Goal: Information Seeking & Learning: Find specific fact

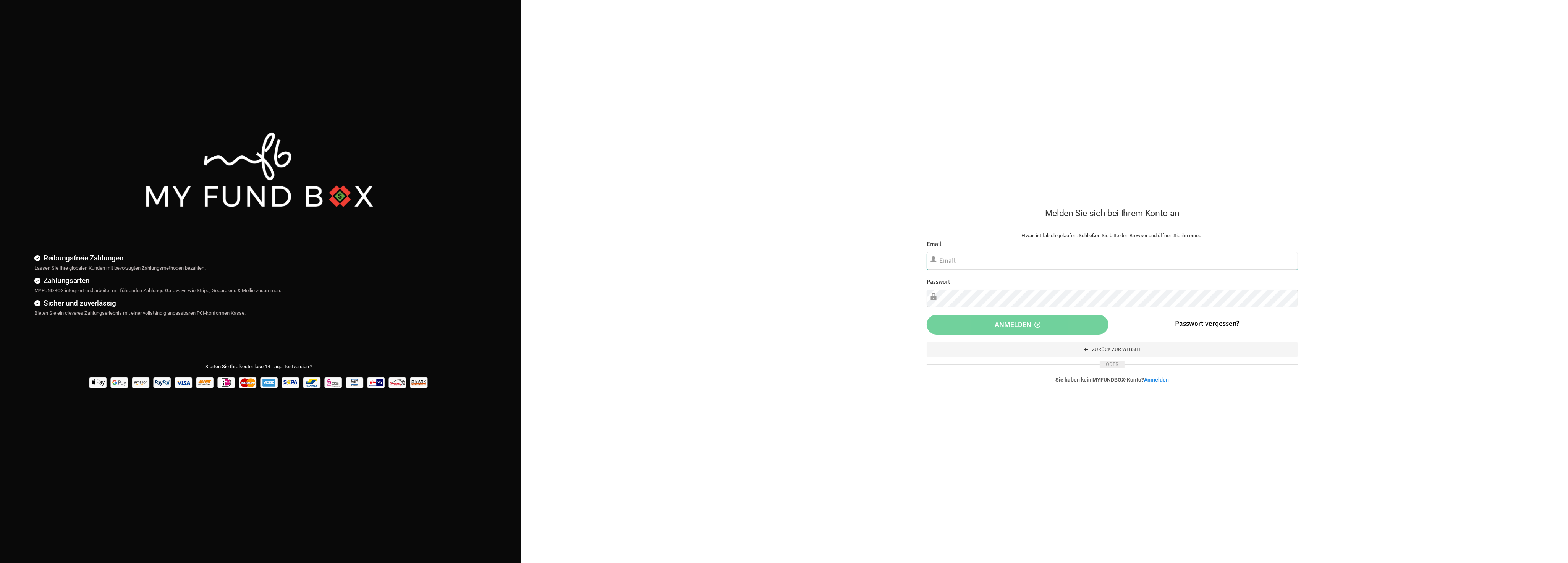
type input "[EMAIL_ADDRESS][DOMAIN_NAME]"
click at [702, 560] on div "Reibungsfreie Zahlungen Lassen Sie Ihre globalen Kunden mit bevorzugten Zahlung…" at bounding box center [784, 344] width 1576 height 688
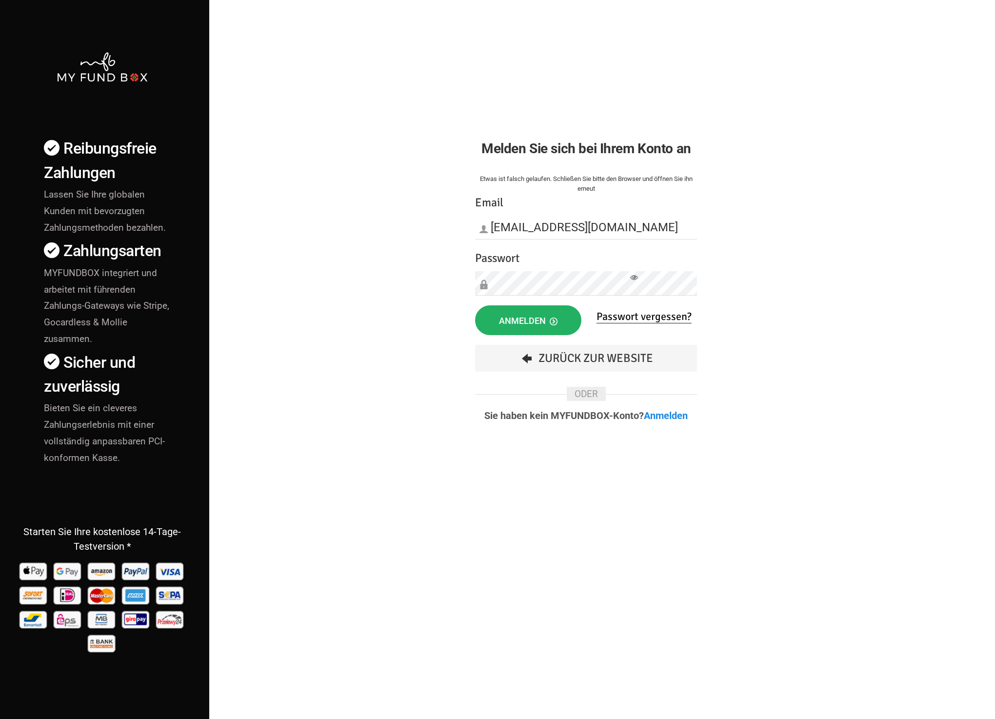
click at [560, 316] on button "Anmelden" at bounding box center [528, 320] width 106 height 30
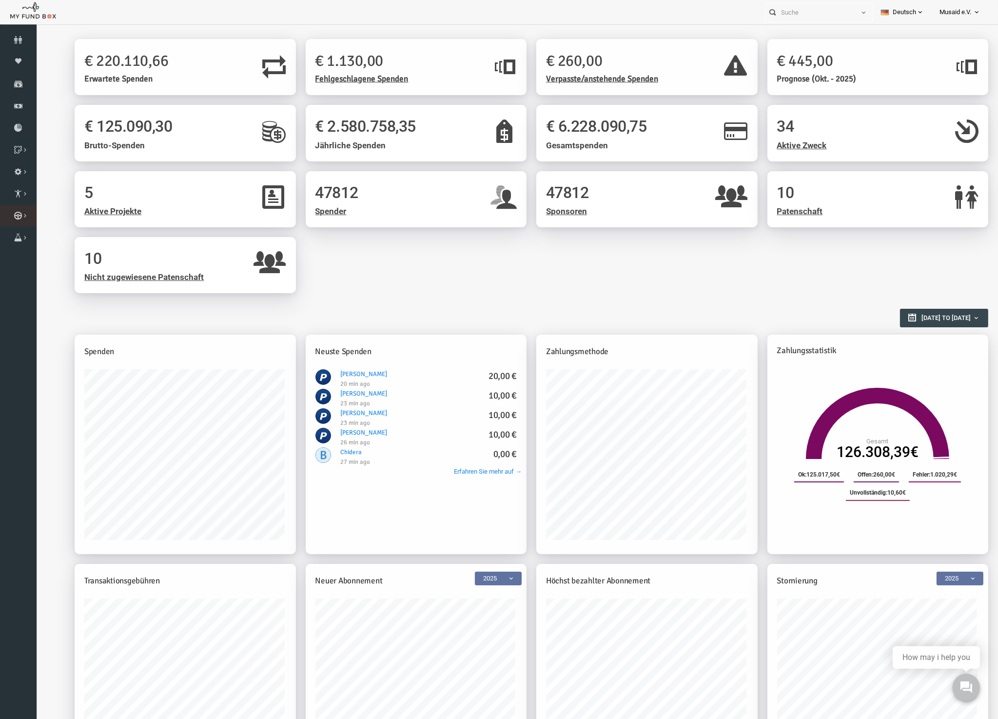
click at [0, 0] on link "Kurban Liste" at bounding box center [0, 0] width 0 height 0
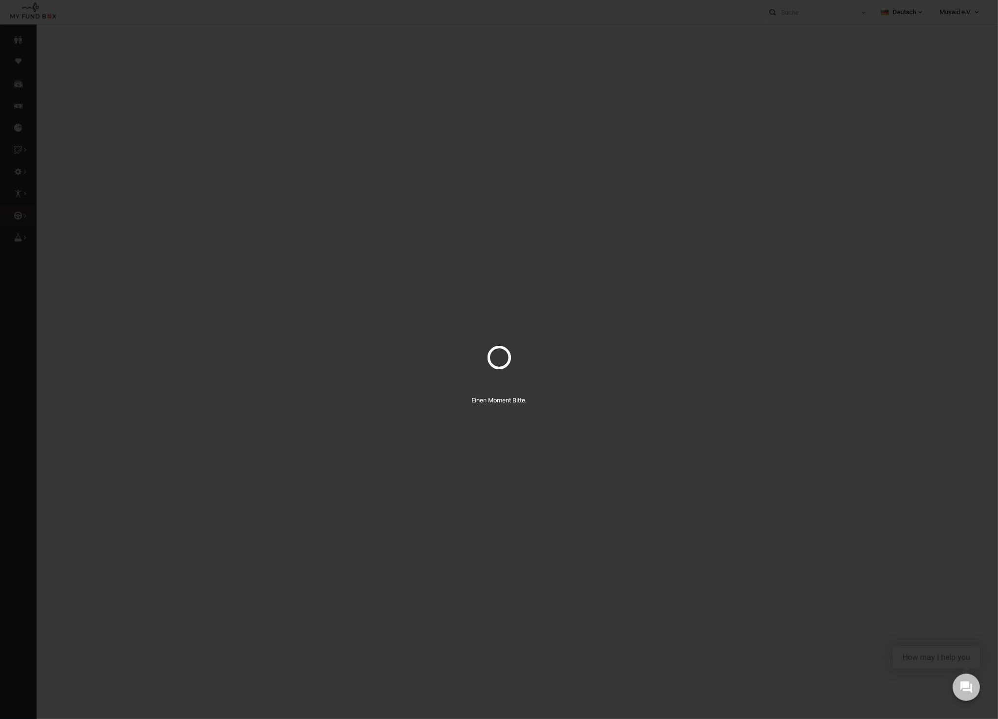
select select "100"
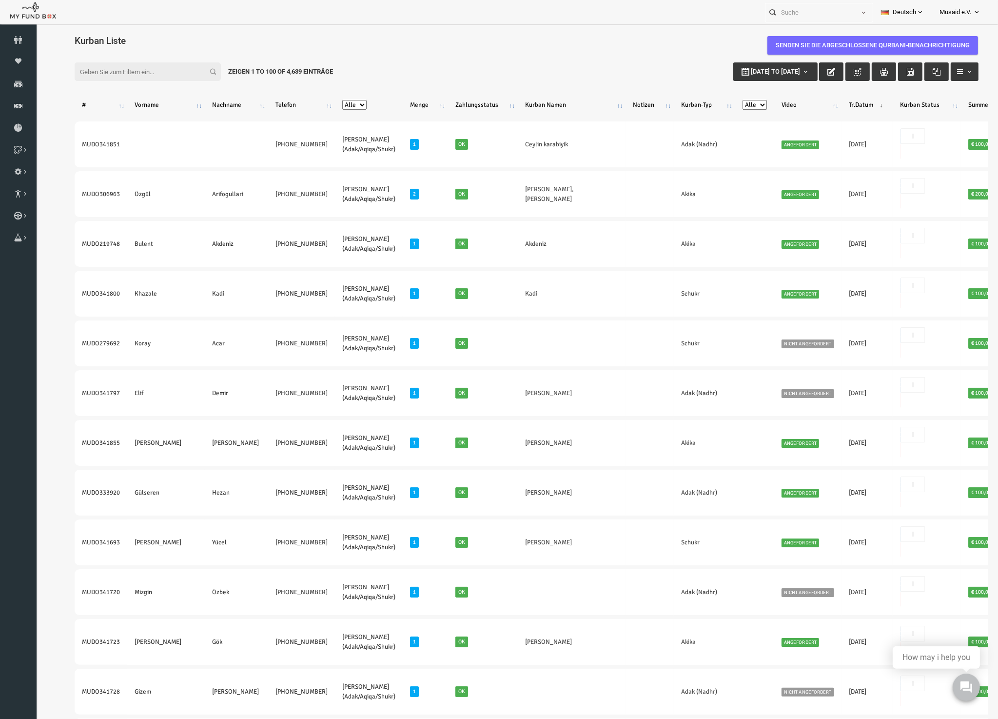
click at [808, 74] on icon "button" at bounding box center [812, 72] width 8 height 8
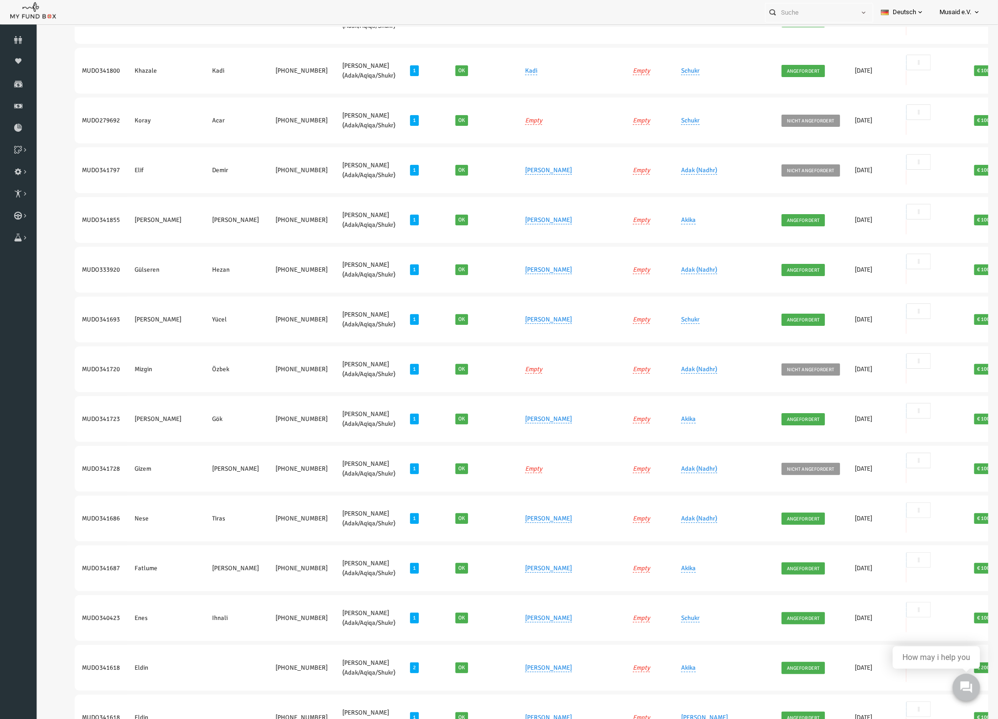
scroll to position [365, 0]
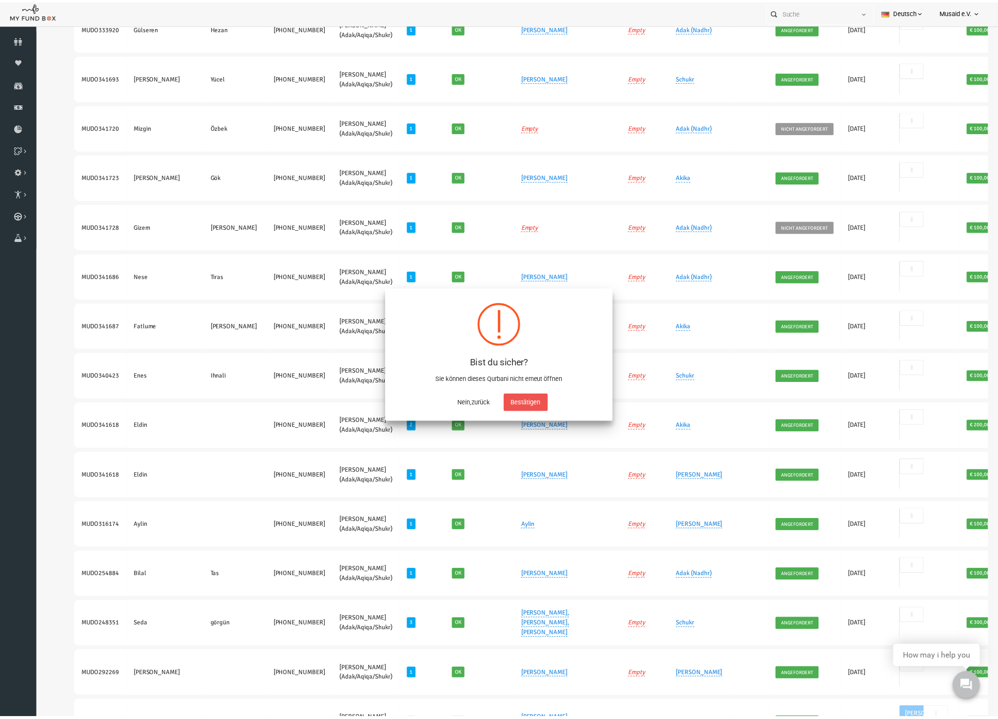
scroll to position [0, 16]
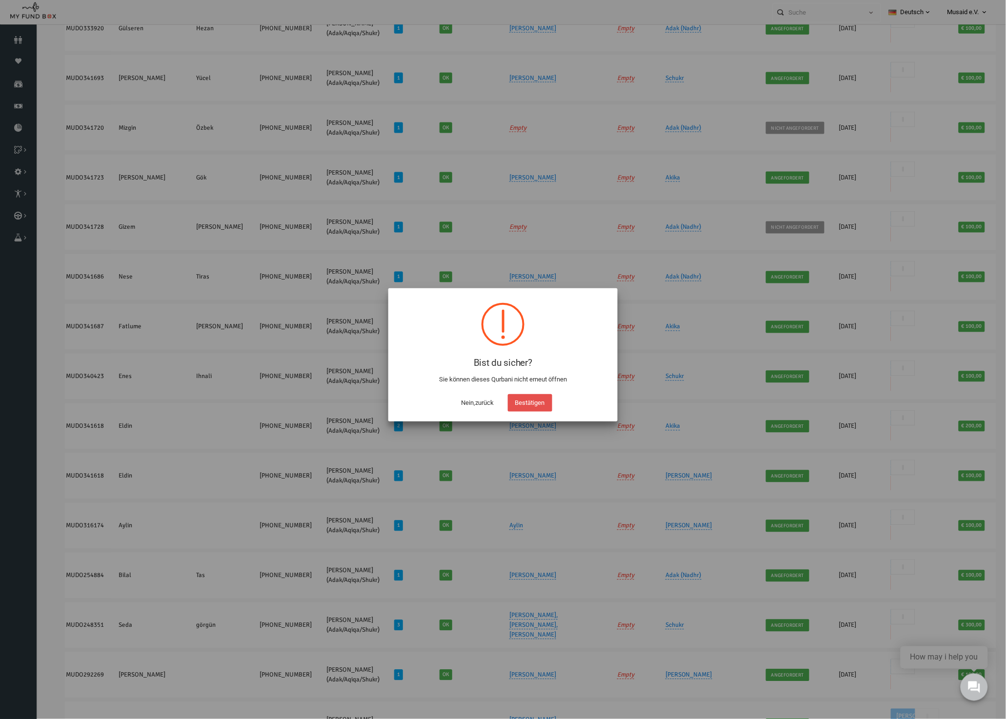
click at [541, 399] on button "Bestätigen" at bounding box center [530, 403] width 44 height 18
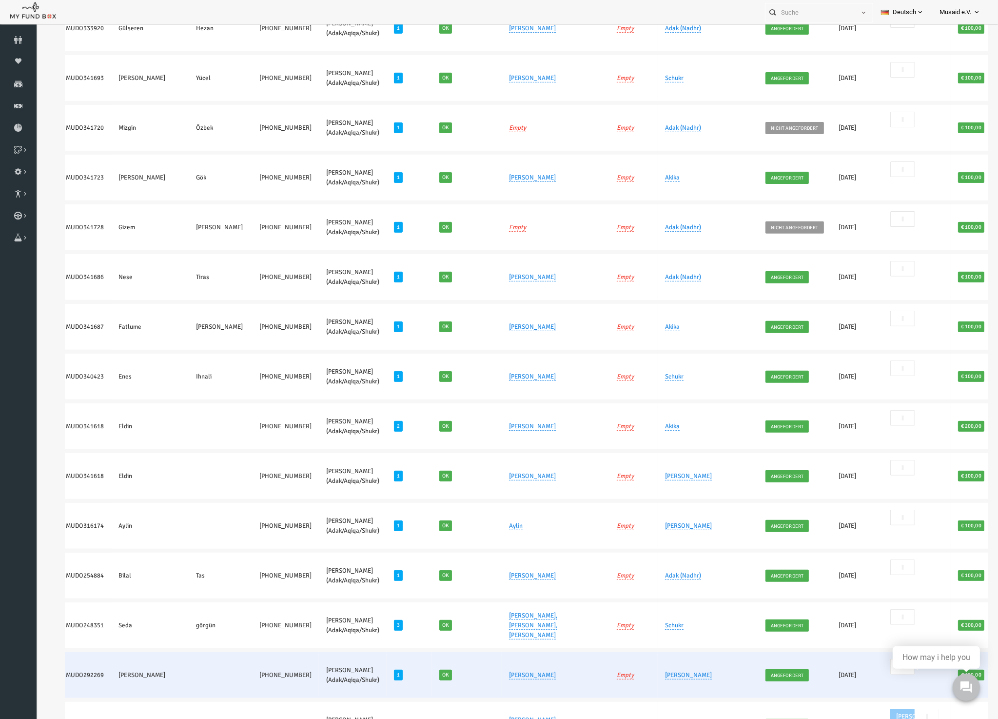
click at [847, 675] on span "Nein" at bounding box center [859, 683] width 24 height 16
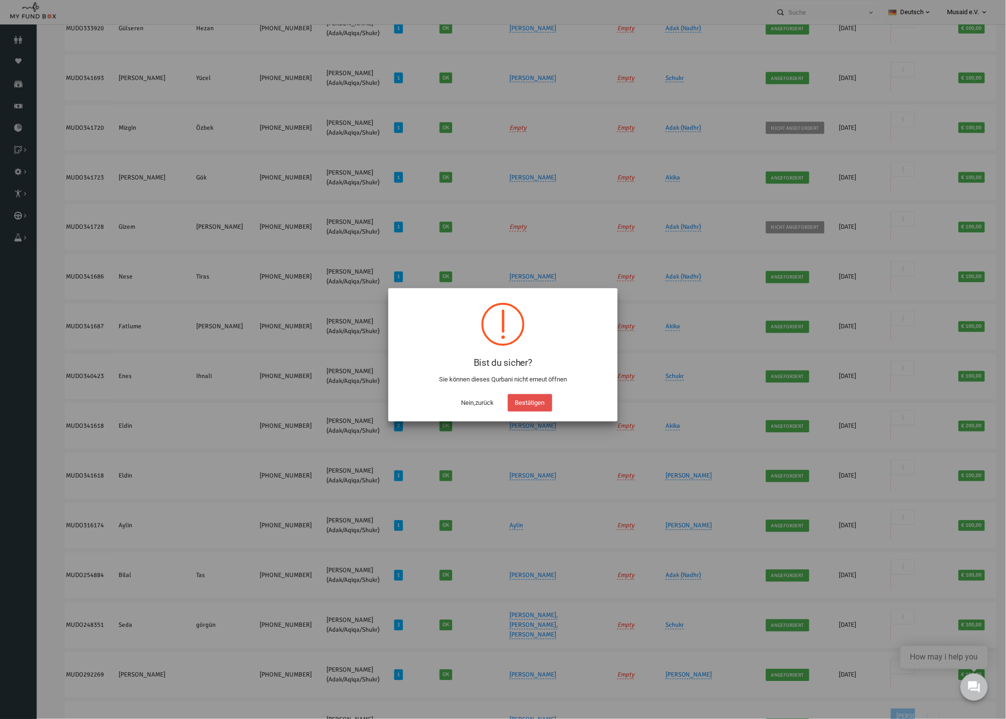
click at [537, 399] on button "Bestätigen" at bounding box center [530, 403] width 44 height 18
checkbox input "true"
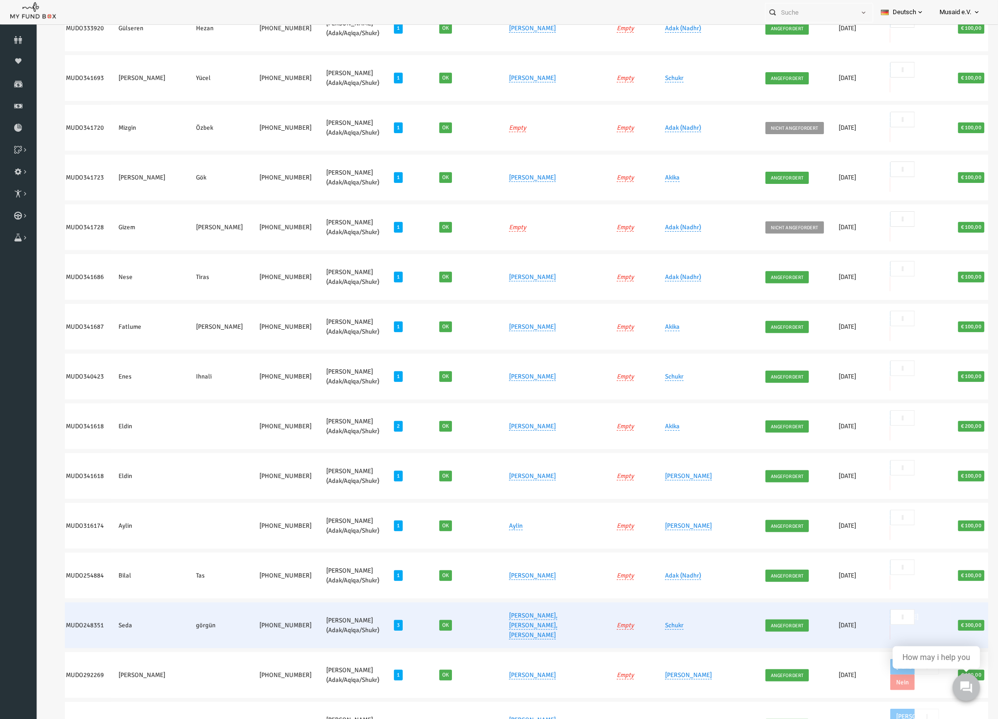
click at [850, 625] on span "Nein" at bounding box center [859, 633] width 24 height 16
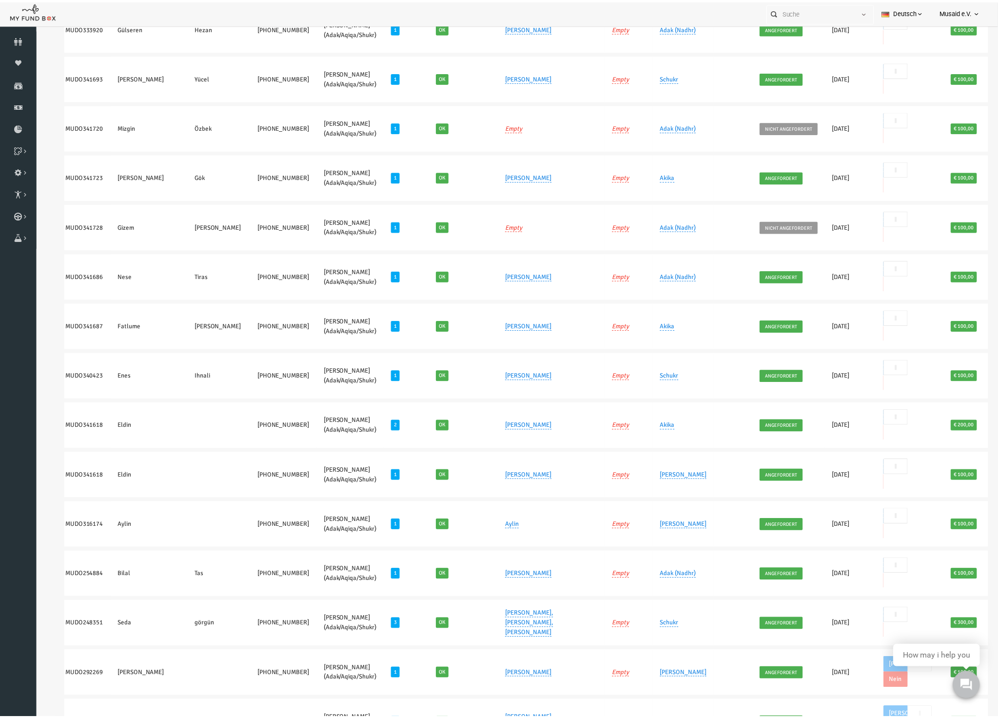
scroll to position [403, 0]
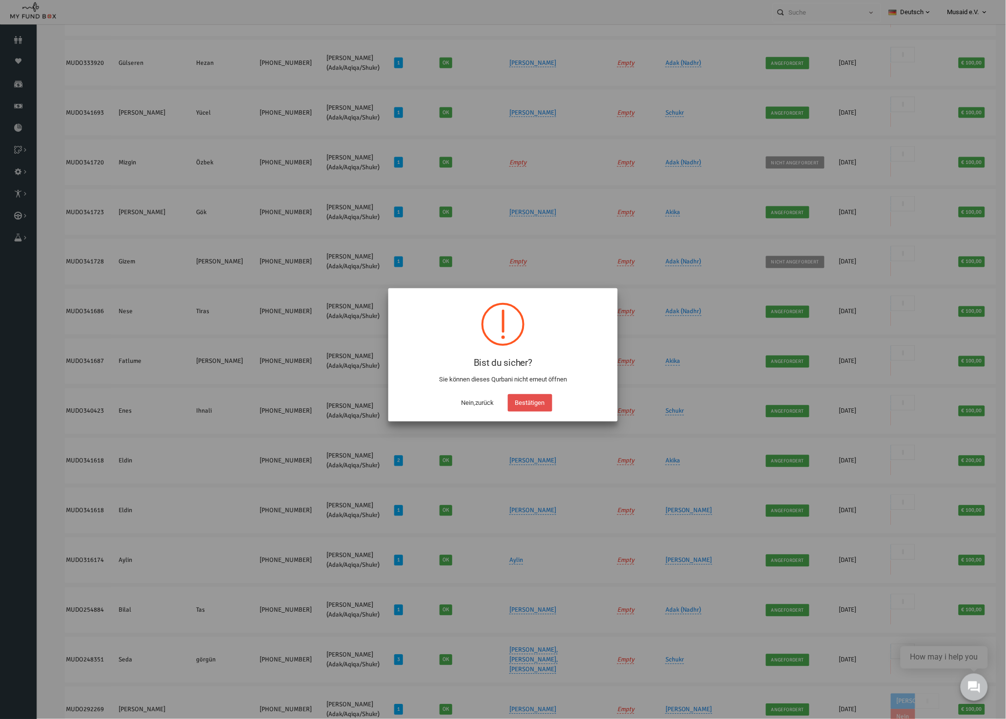
drag, startPoint x: 537, startPoint y: 407, endPoint x: 542, endPoint y: 406, distance: 4.9
click at [537, 408] on button "Bestätigen" at bounding box center [530, 403] width 44 height 18
checkbox input "true"
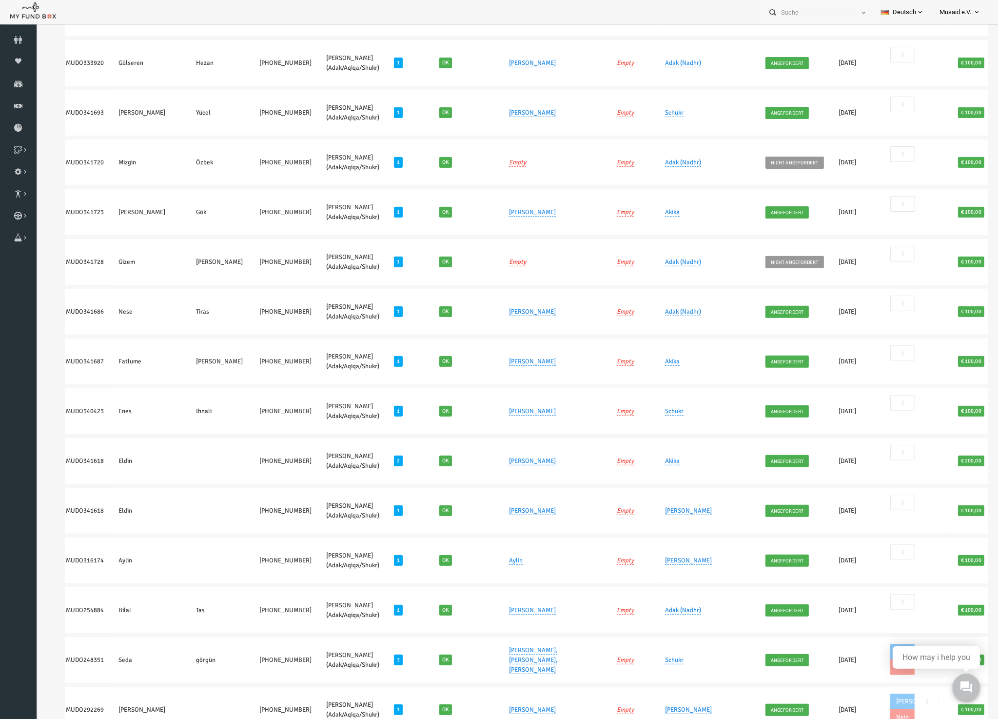
click at [849, 610] on span "Nein" at bounding box center [859, 618] width 24 height 16
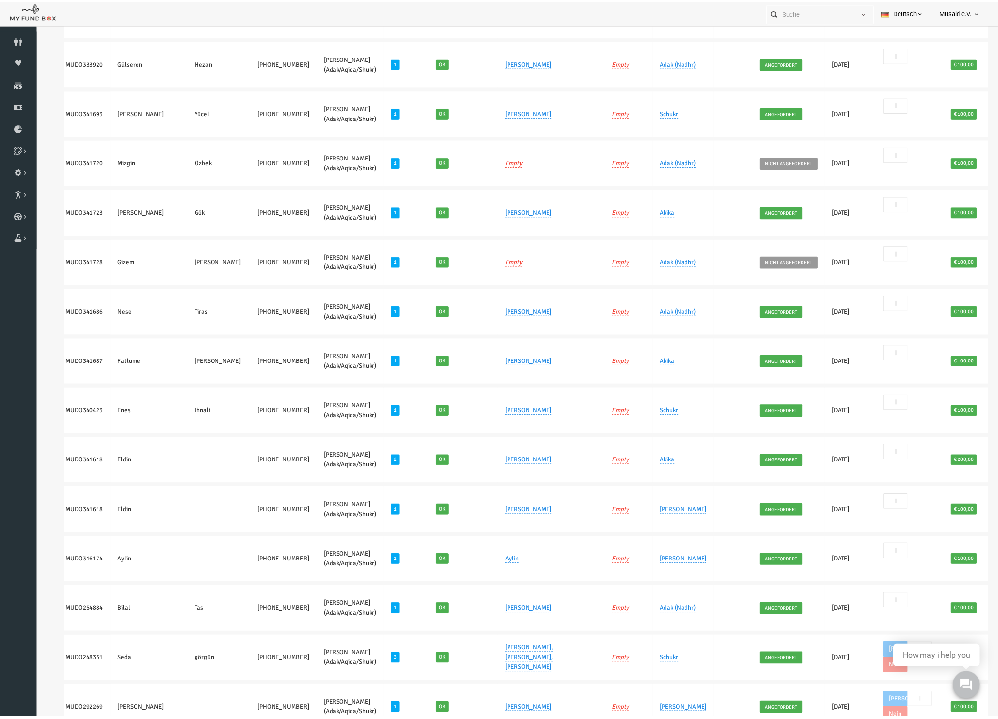
scroll to position [368, 0]
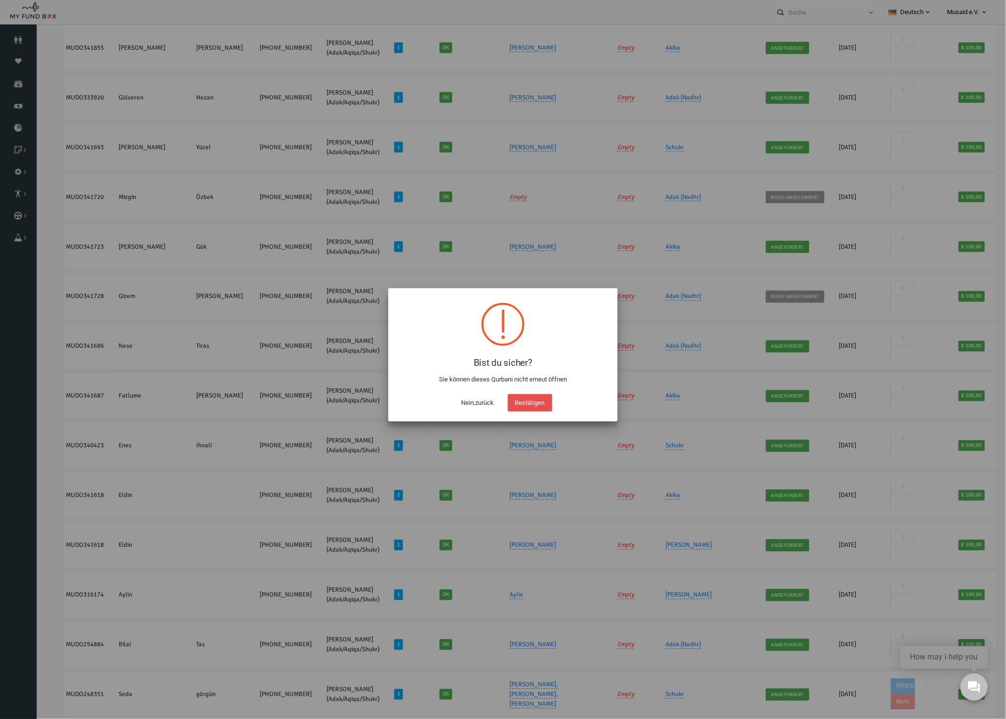
click at [551, 398] on button "Bestätigen" at bounding box center [530, 403] width 44 height 18
checkbox input "true"
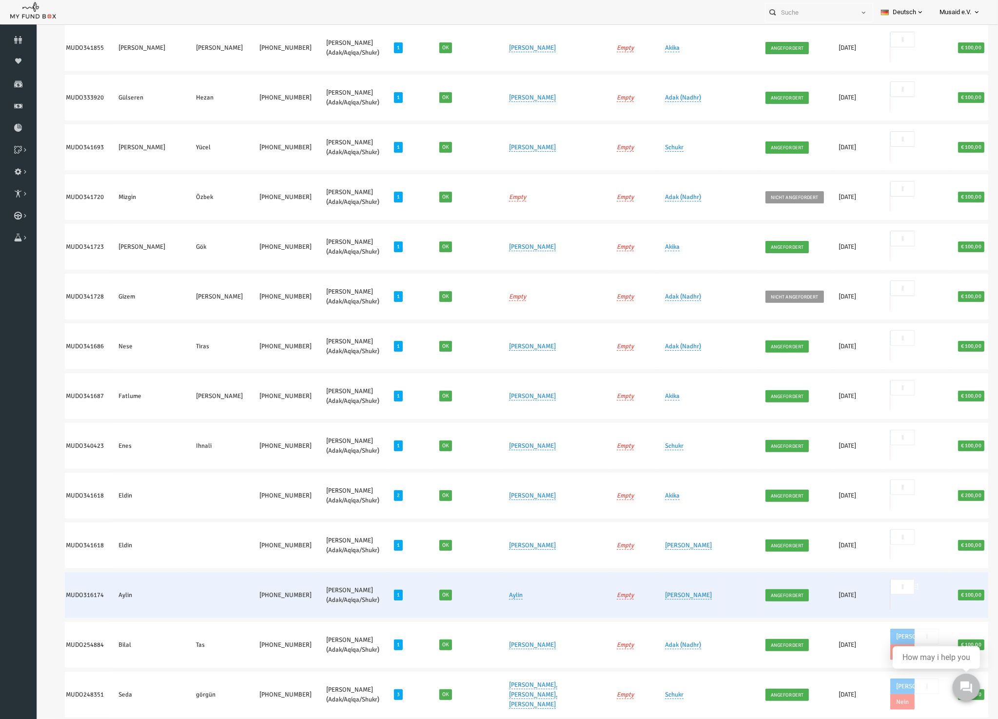
drag, startPoint x: 848, startPoint y: 327, endPoint x: 789, endPoint y: 334, distance: 59.5
click at [848, 595] on span "Nein" at bounding box center [859, 603] width 24 height 16
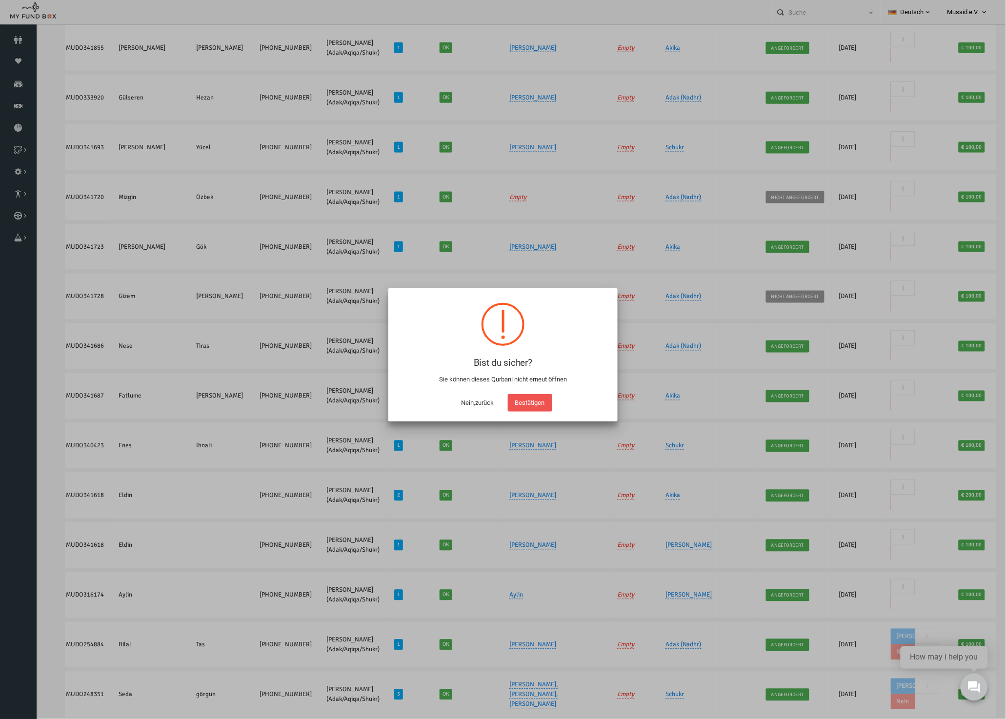
scroll to position [334, 0]
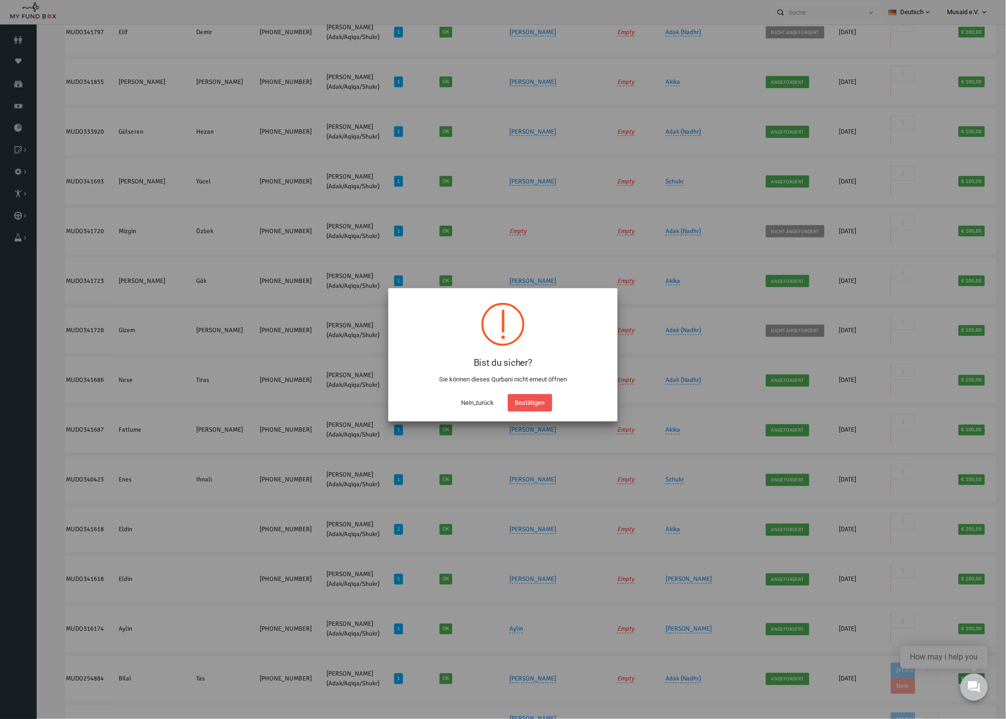
click at [567, 406] on div "Nein,zurück Bestätigen" at bounding box center [503, 400] width 210 height 22
click at [548, 394] on button "Bestätigen" at bounding box center [530, 403] width 44 height 18
checkbox input "true"
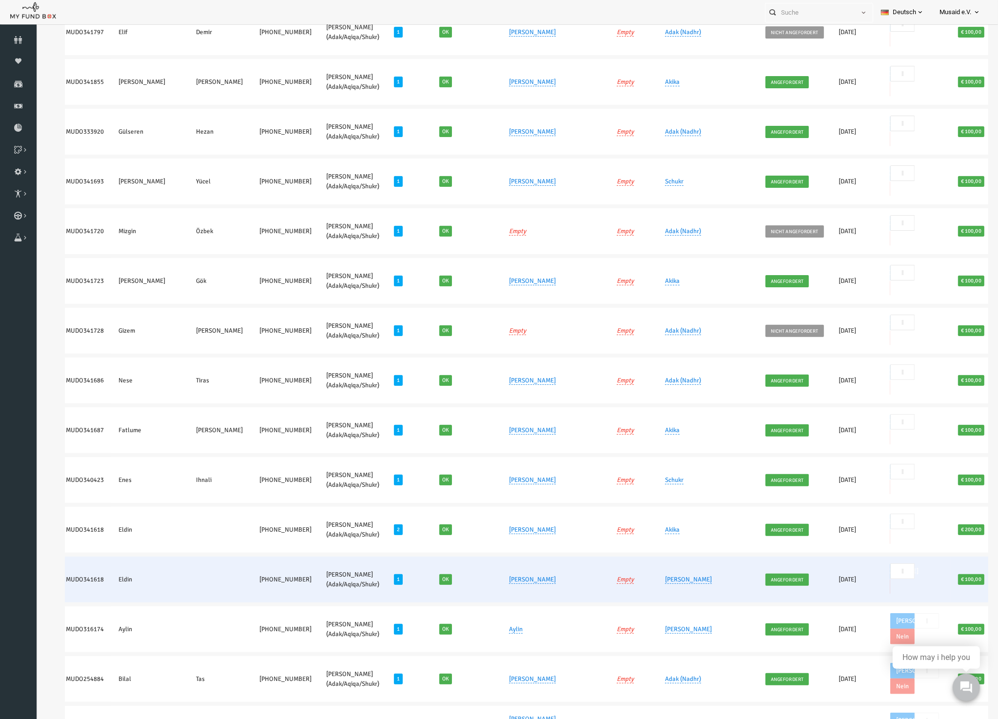
click at [847, 579] on span "Nein" at bounding box center [859, 587] width 24 height 16
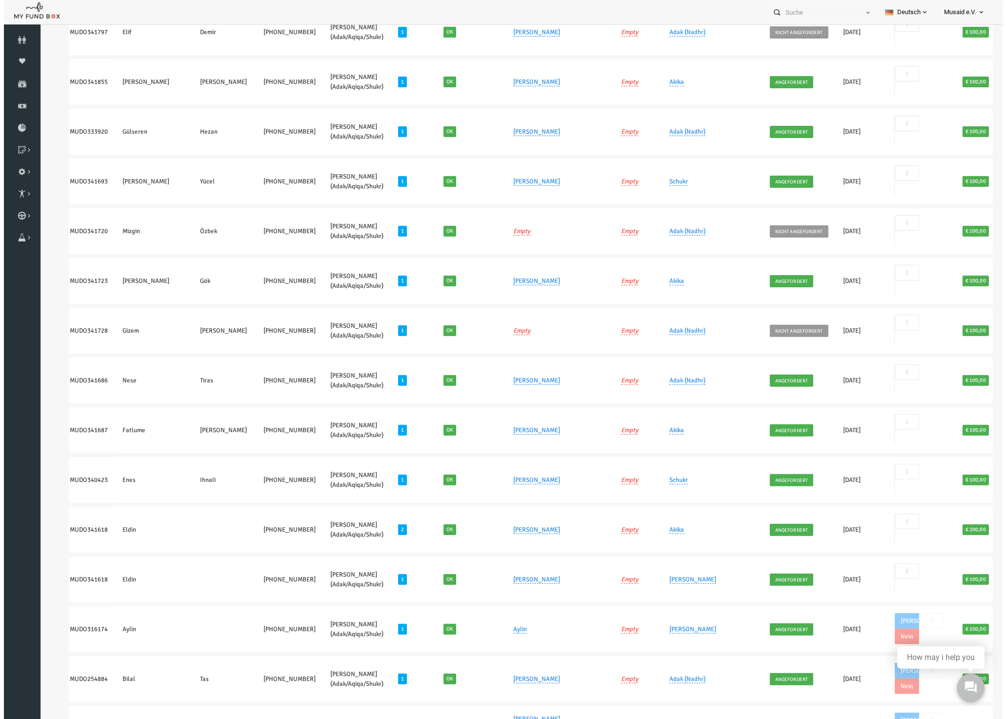
scroll to position [299, 0]
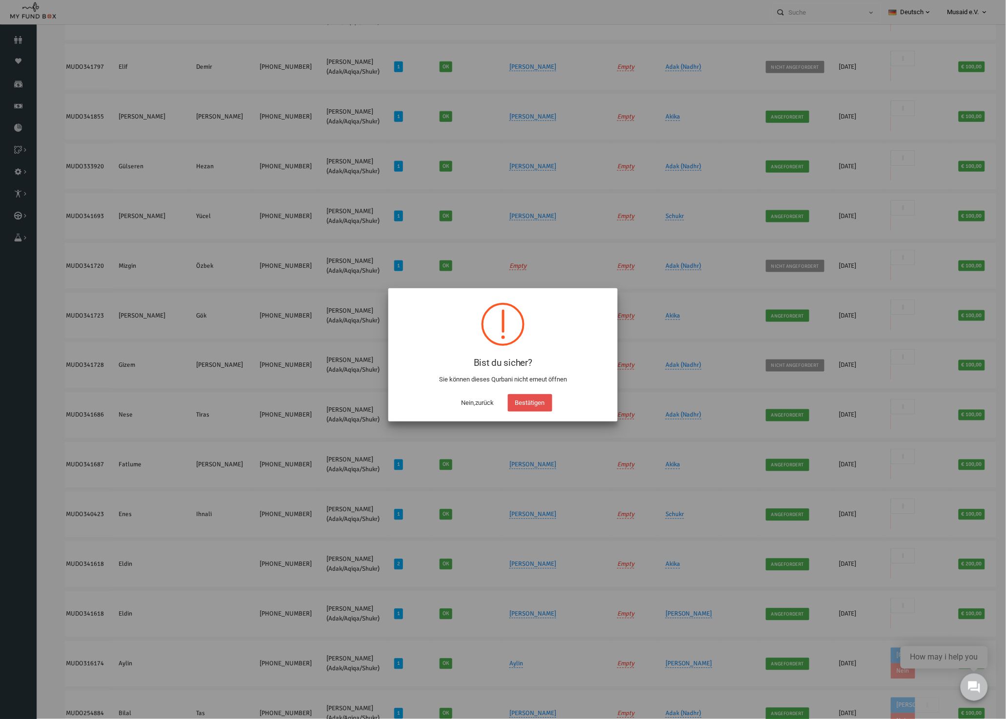
click at [551, 398] on button "Bestätigen" at bounding box center [530, 403] width 44 height 18
checkbox input "true"
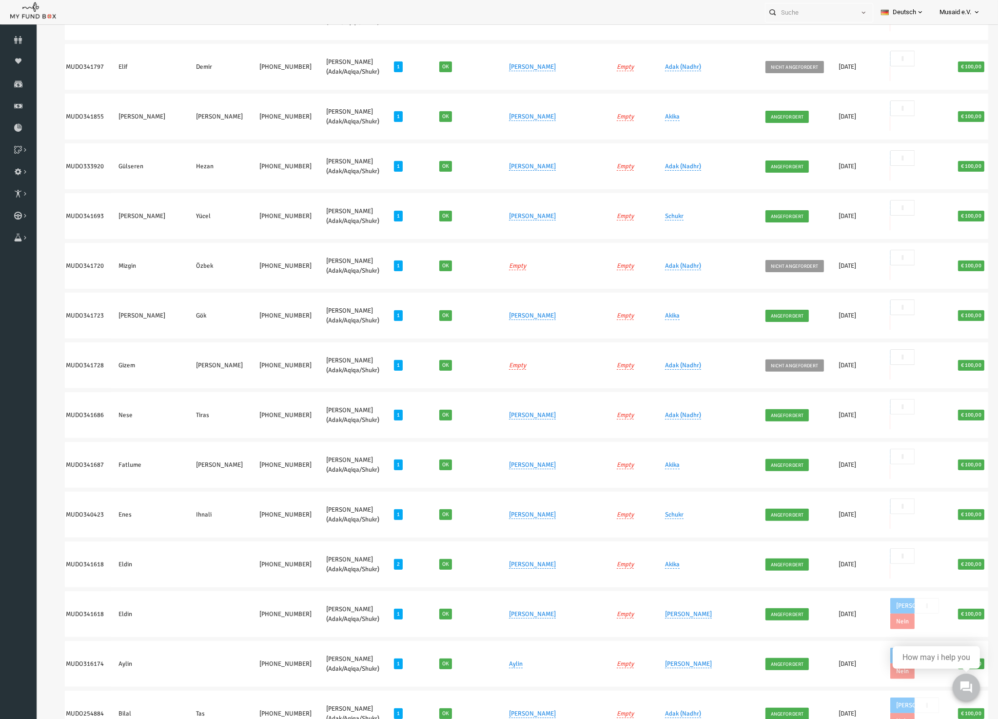
click at [851, 564] on span "Nein" at bounding box center [859, 572] width 24 height 16
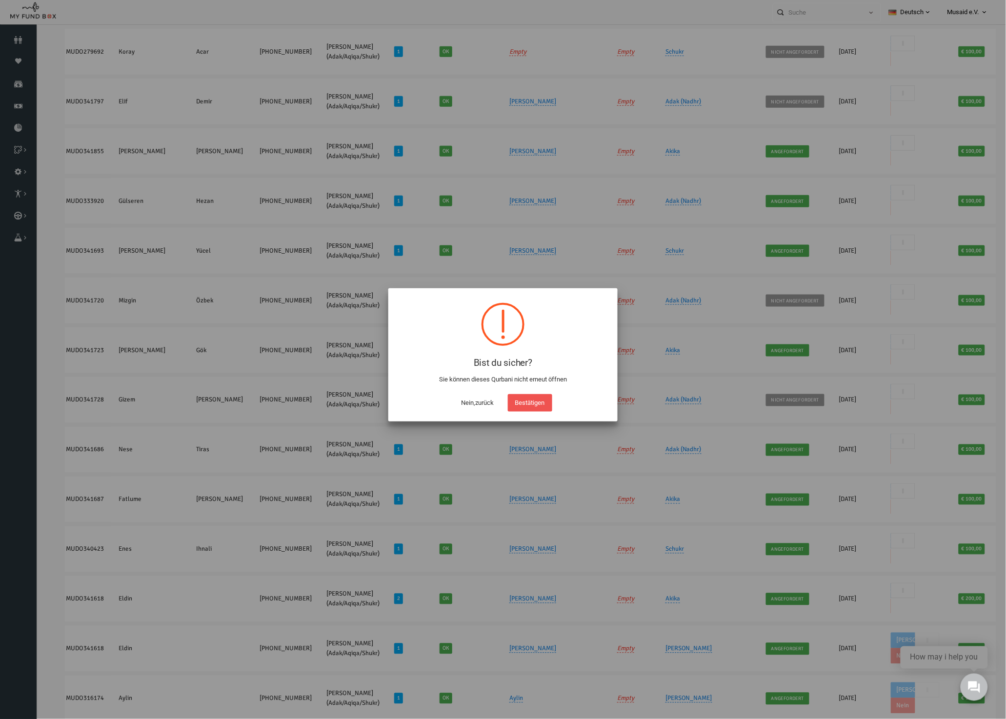
click at [558, 397] on div "Nein,zurück Bestätigen" at bounding box center [503, 400] width 210 height 22
click at [547, 402] on button "Bestätigen" at bounding box center [530, 403] width 44 height 18
checkbox input "true"
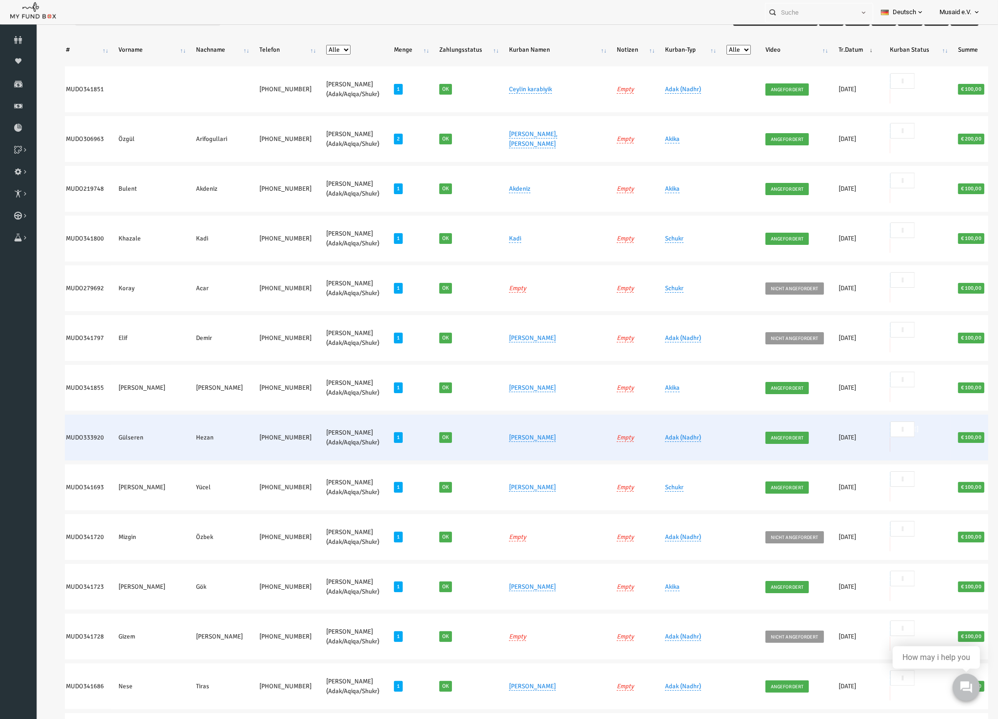
scroll to position [0, 0]
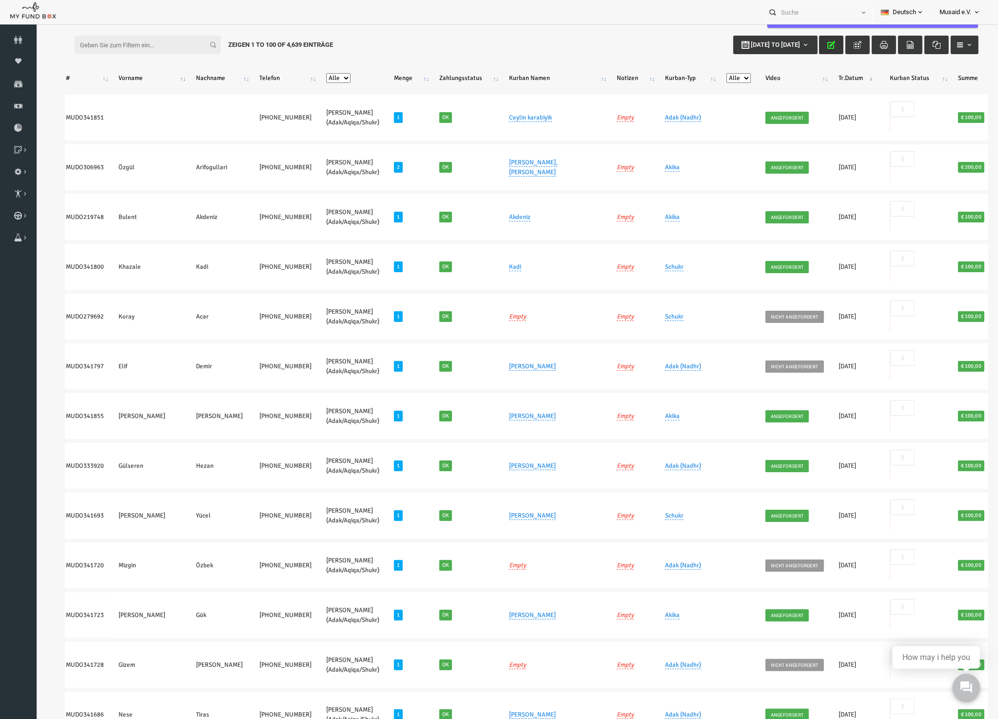
click at [804, 54] on button "button" at bounding box center [812, 45] width 24 height 19
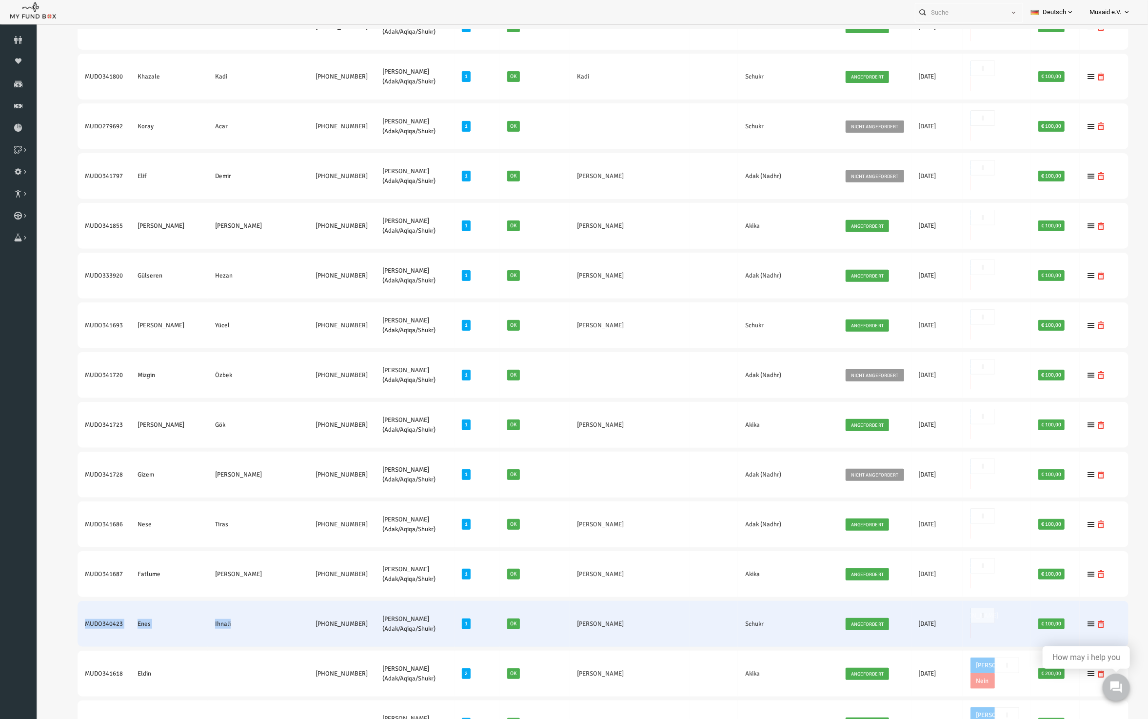
drag, startPoint x: 55, startPoint y: 406, endPoint x: 184, endPoint y: 408, distance: 129.7
click at [184, 600] on tr "MUDO340423 Enes Ihnali +49 1721719474 Nafilah Kurban (Adak/Aqiqa/Shukr) 1 Ok Li…" at bounding box center [580, 623] width 1051 height 46
click at [191, 600] on td "Ihnali" at bounding box center [235, 623] width 100 height 46
drag, startPoint x: 47, startPoint y: 403, endPoint x: 342, endPoint y: 404, distance: 295.1
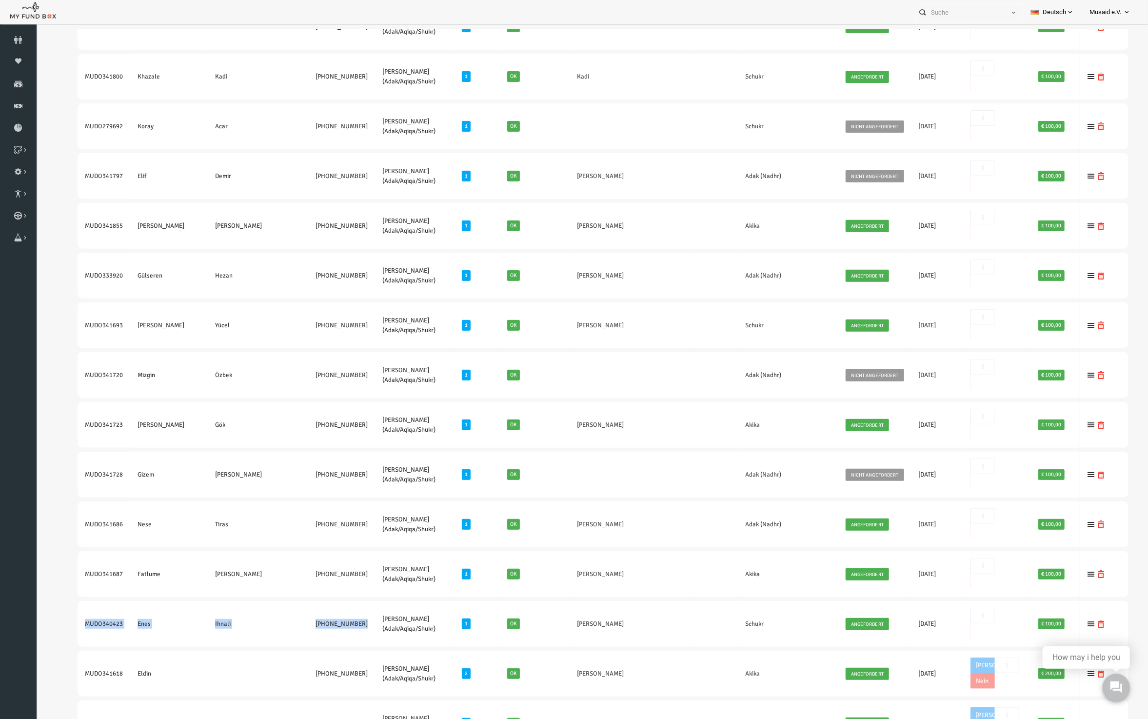
copy tr "MUDO340423 Enes Ihnali +49 1721719474"
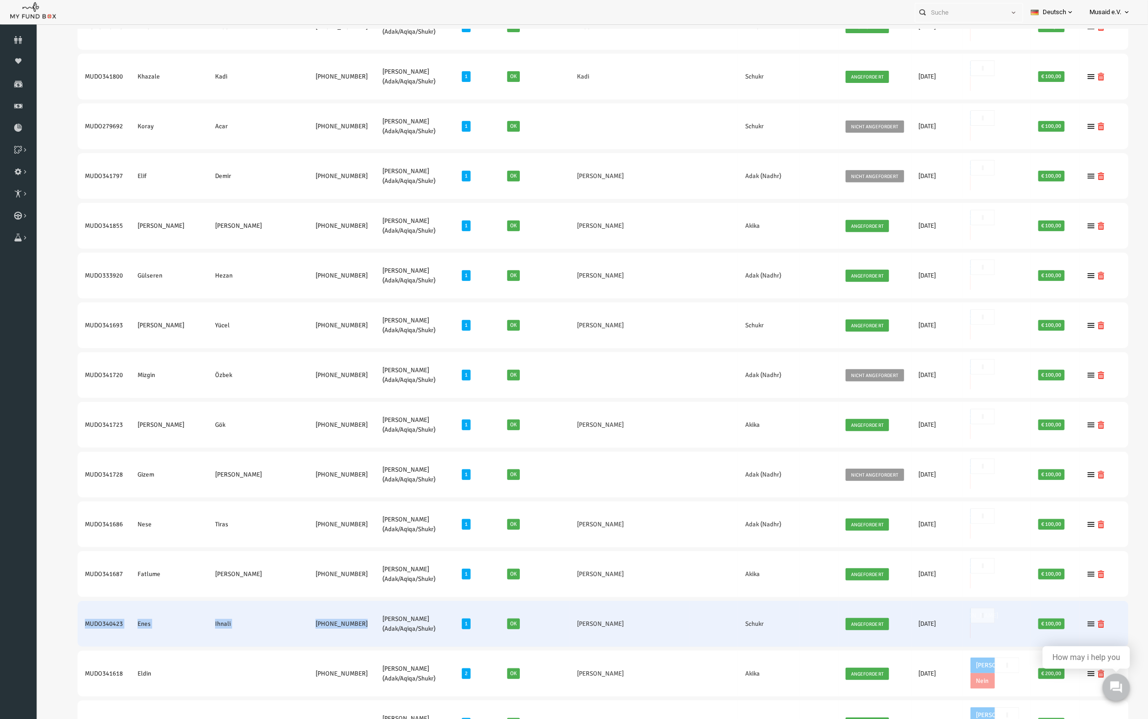
drag, startPoint x: 610, startPoint y: 395, endPoint x: 557, endPoint y: 408, distance: 54.3
click at [557, 600] on td "Lio Aslan Ihnali" at bounding box center [607, 623] width 120 height 46
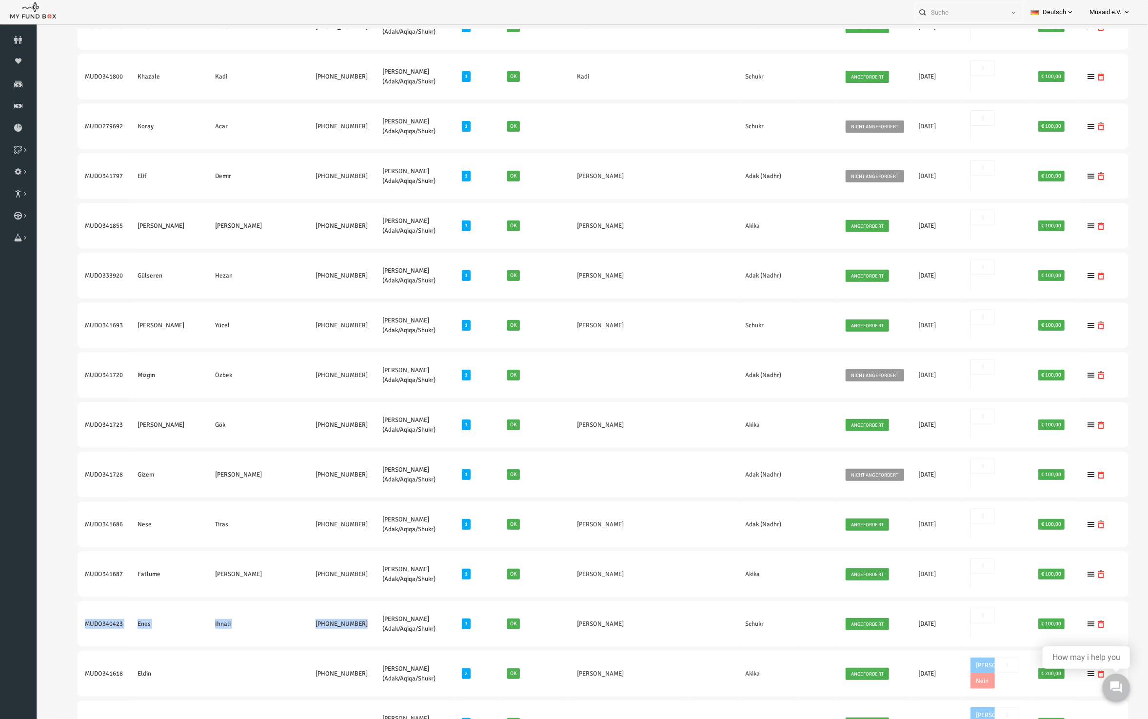
copy link "Lio Aslan Ihnali"
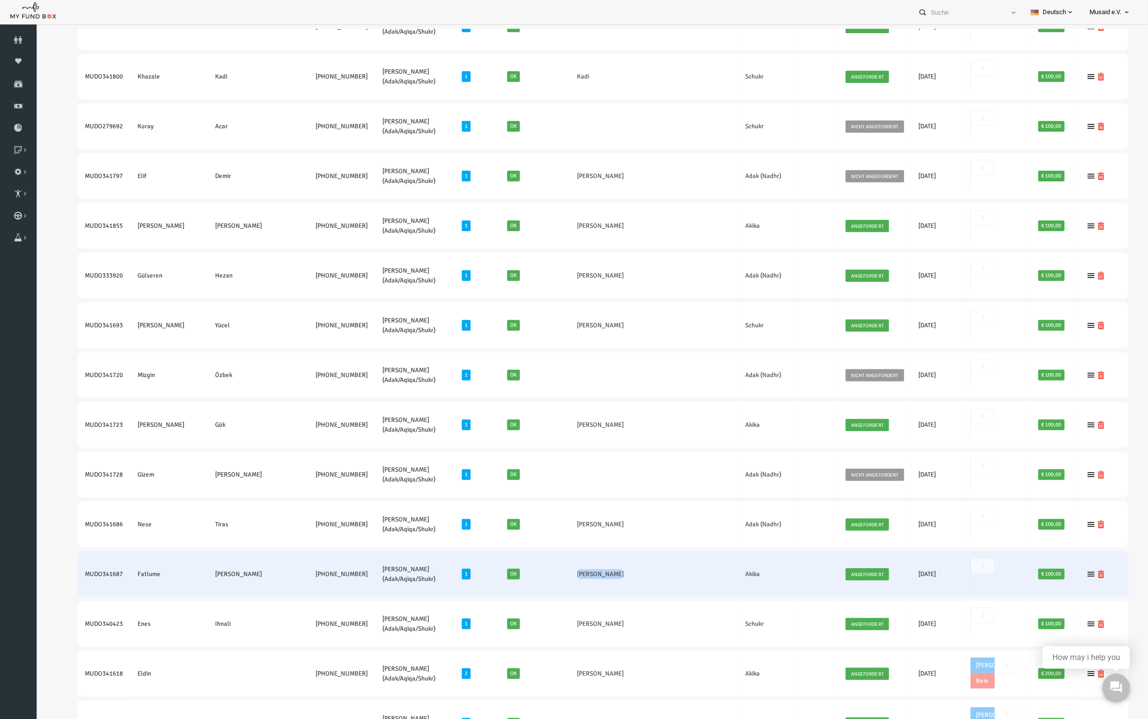
drag, startPoint x: 605, startPoint y: 379, endPoint x: 556, endPoint y: 371, distance: 49.0
click at [556, 551] on td "Zoya Elmazi" at bounding box center [607, 574] width 120 height 46
copy link "Zoya Elmazi"
drag, startPoint x: 67, startPoint y: 375, endPoint x: 337, endPoint y: 381, distance: 269.8
click at [337, 551] on tr "MUDO341687 Fatlume Elmazi +49 172 6227935 Nafilah Kurban (Adak/Aqiqa/Shukr) 1 O…" at bounding box center [580, 574] width 1051 height 46
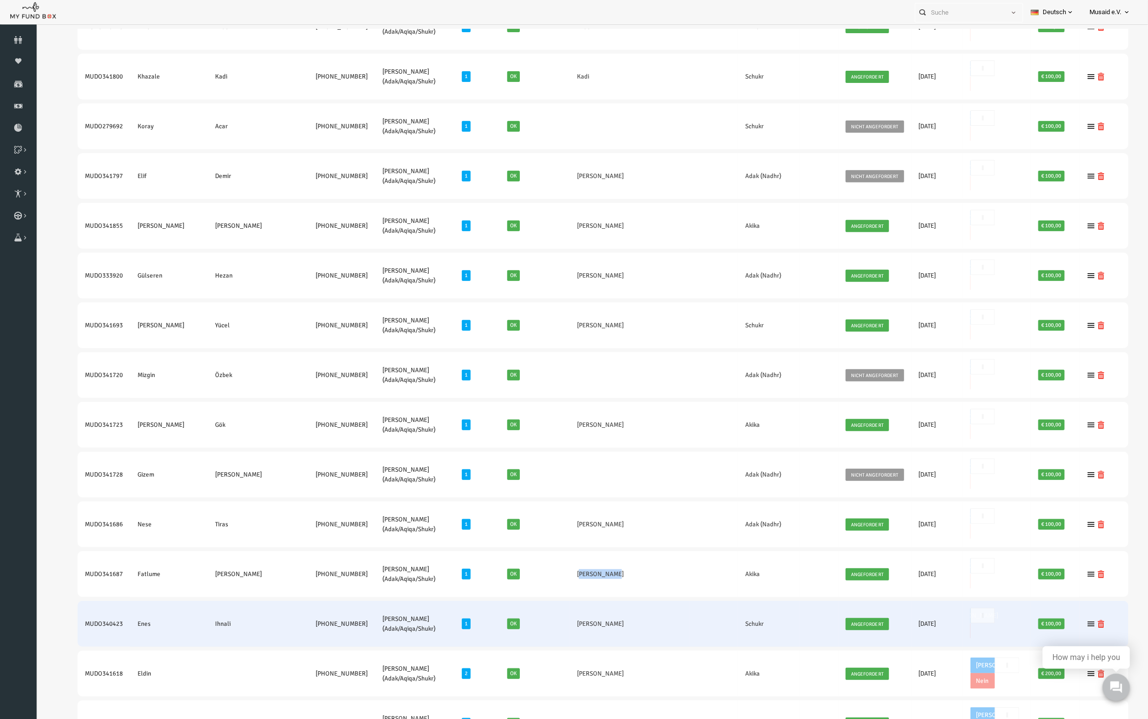
copy tr "MUDO341687 Fatlume Elmazi +49 172 6227935"
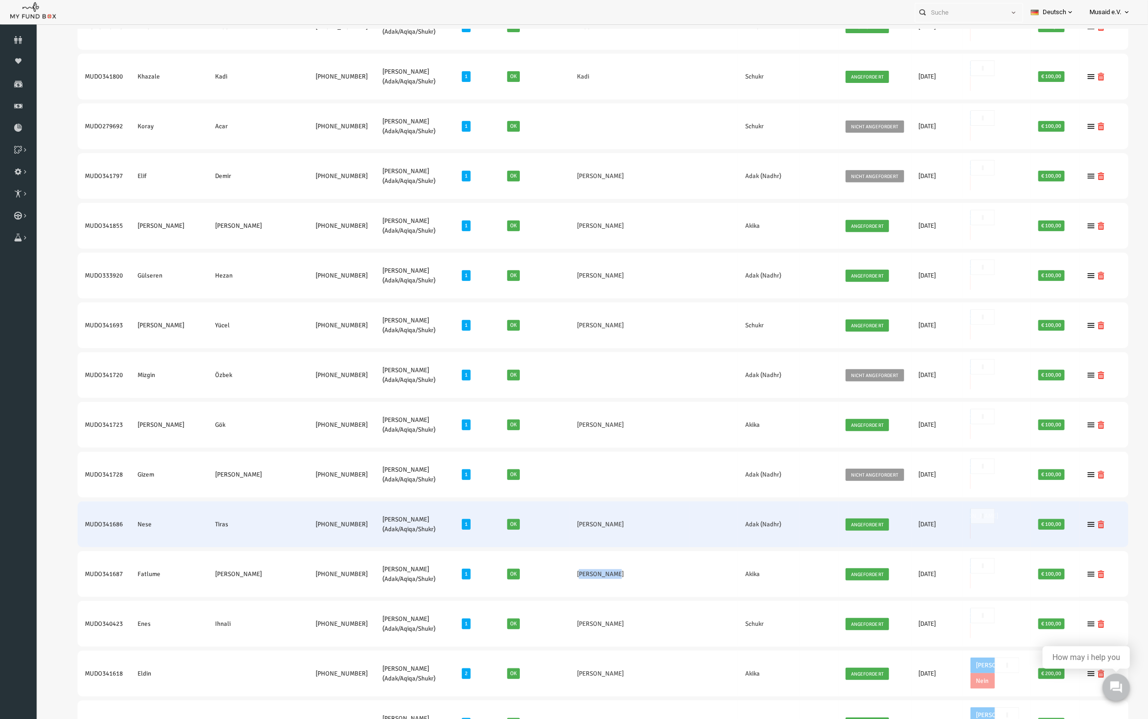
drag, startPoint x: 60, startPoint y: 330, endPoint x: 340, endPoint y: 330, distance: 279.9
click at [340, 501] on tr "MUDO341686 Nese Tiras +49 178 4004558 Nafilah Kurban (Adak/Aqiqa/Shukr) 1 Ok Os…" at bounding box center [580, 524] width 1051 height 46
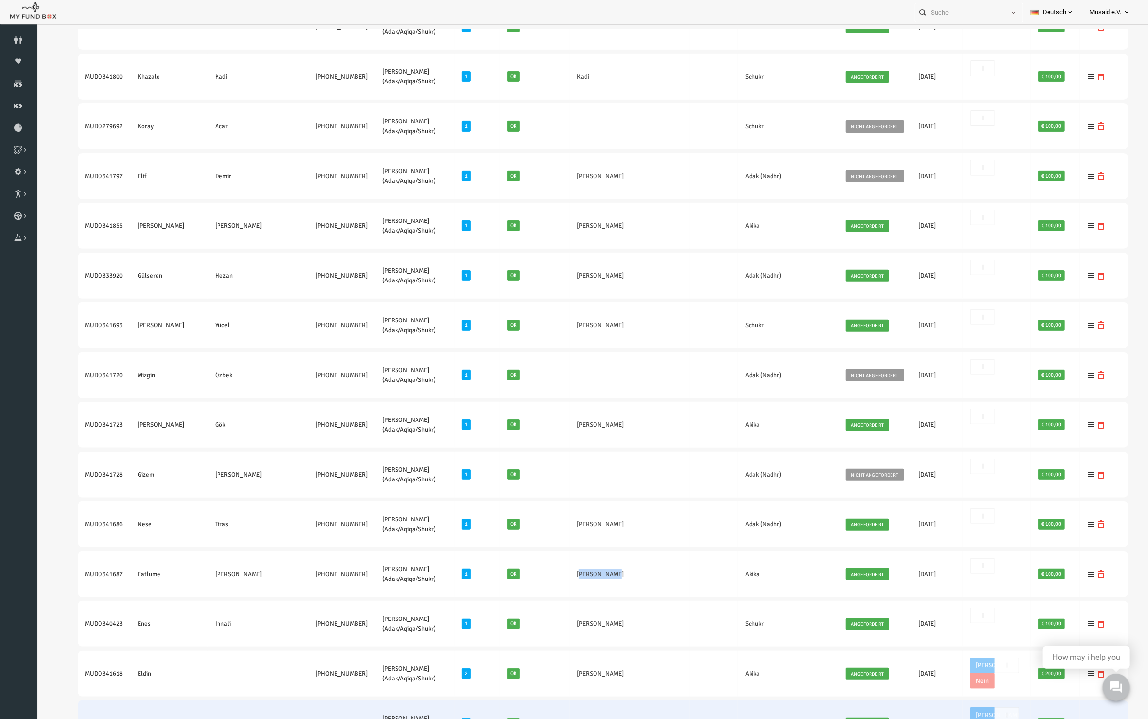
copy tr "MUDO341686 Nese Tiras +49 178 4004558"
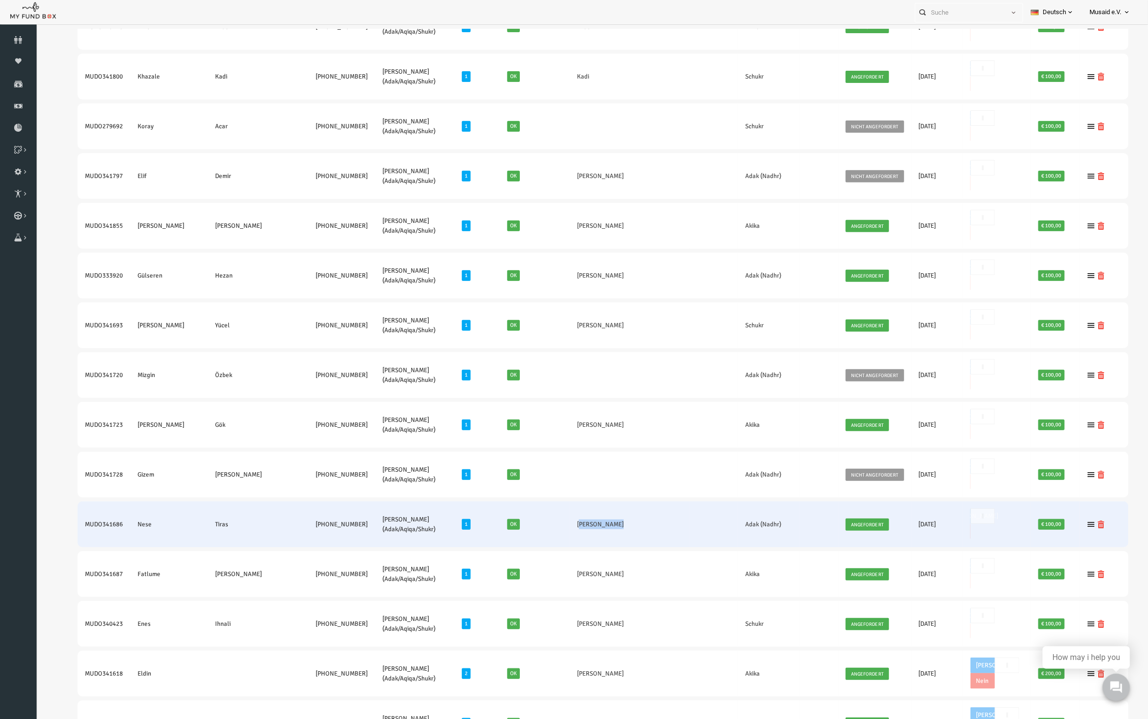
drag, startPoint x: 556, startPoint y: 335, endPoint x: 632, endPoint y: 336, distance: 75.1
click at [632, 501] on td "Osman Bugday" at bounding box center [607, 524] width 120 height 46
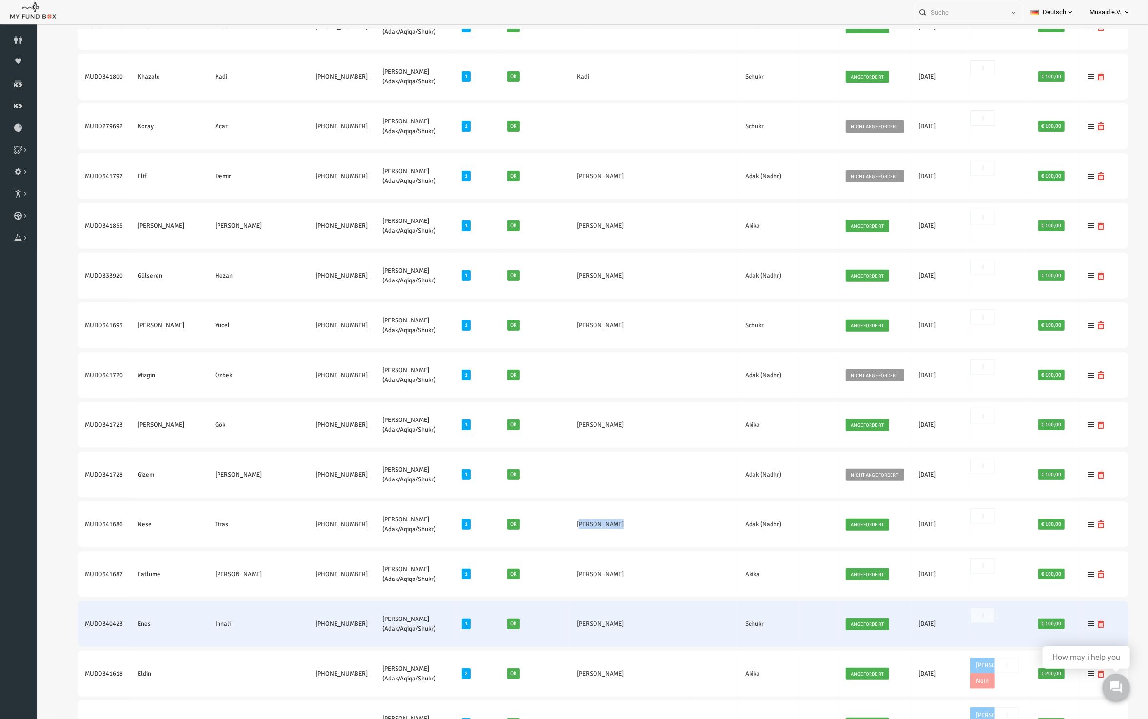
copy link "Osman Bugday"
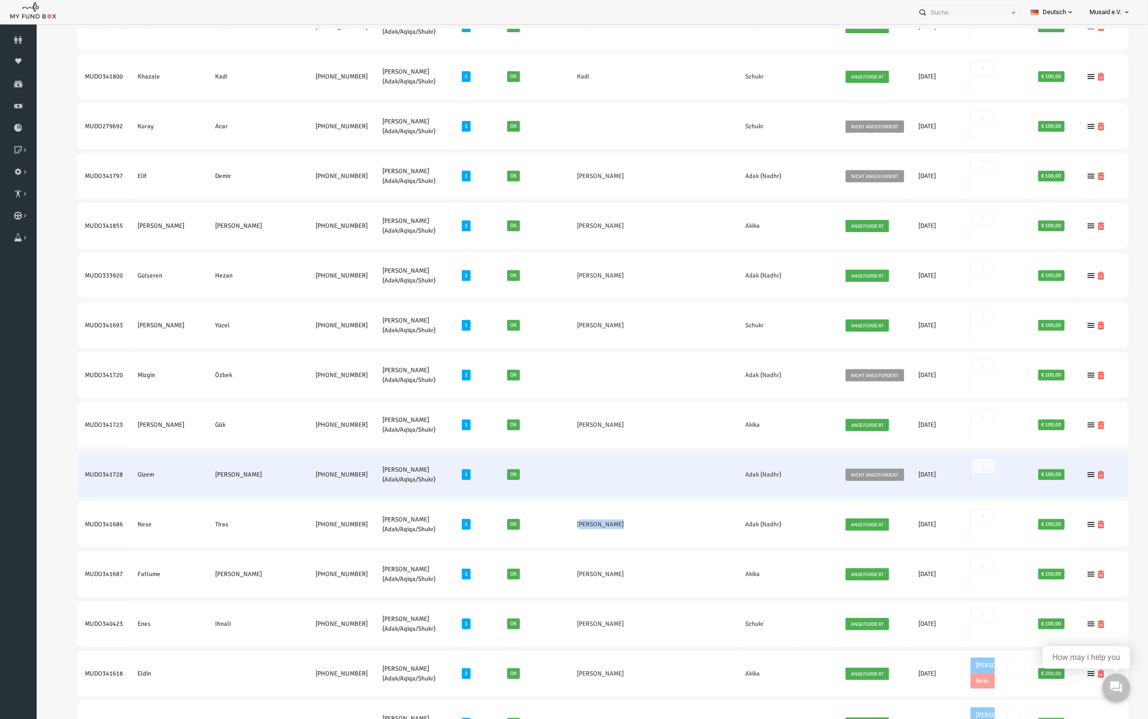
drag, startPoint x: 56, startPoint y: 297, endPoint x: 321, endPoint y: 306, distance: 266.0
click at [321, 451] on tr "MUDO341728 Gizem Bindal +49 176 63082299 Nafilah Kurban (Adak/Aqiqa/Shukr) 1 Ok…" at bounding box center [580, 474] width 1051 height 46
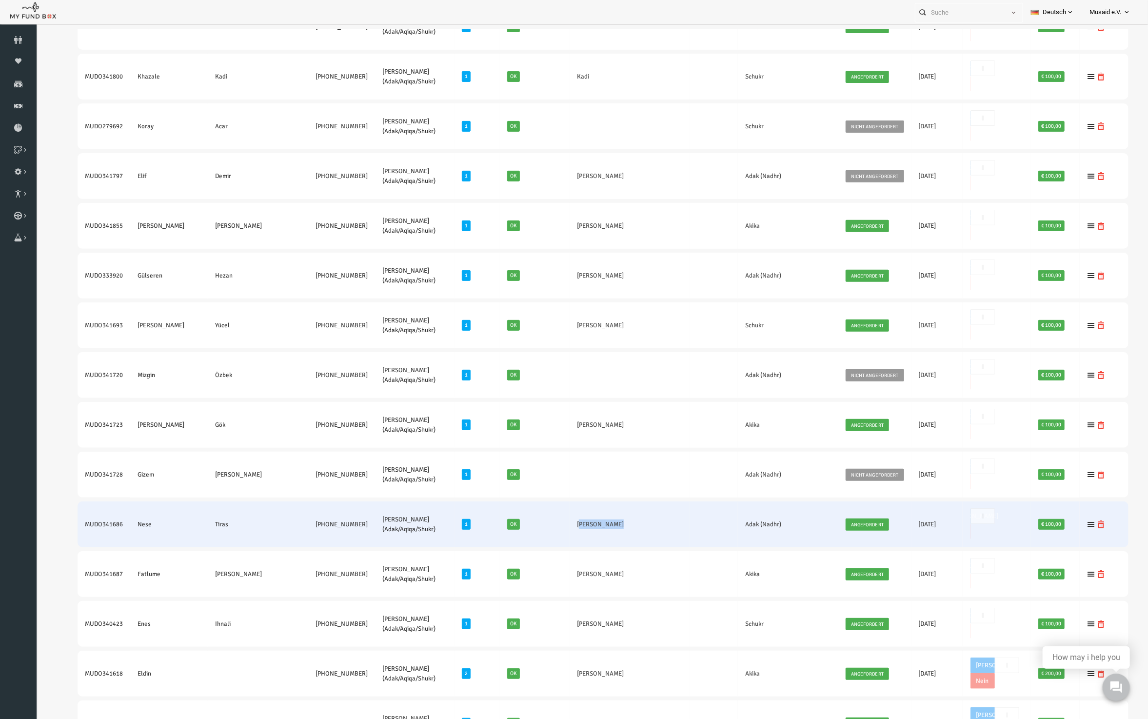
copy tr "MUDO341728 Gizem Bindal +49 176 63082299"
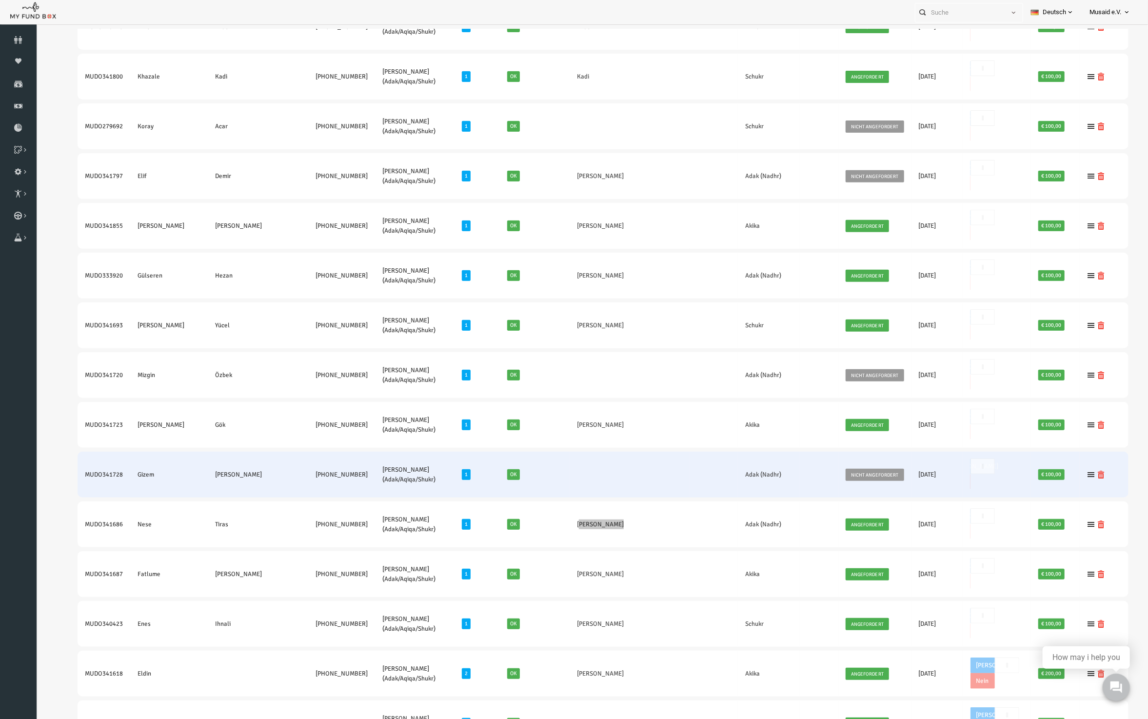
scroll to position [146, 0]
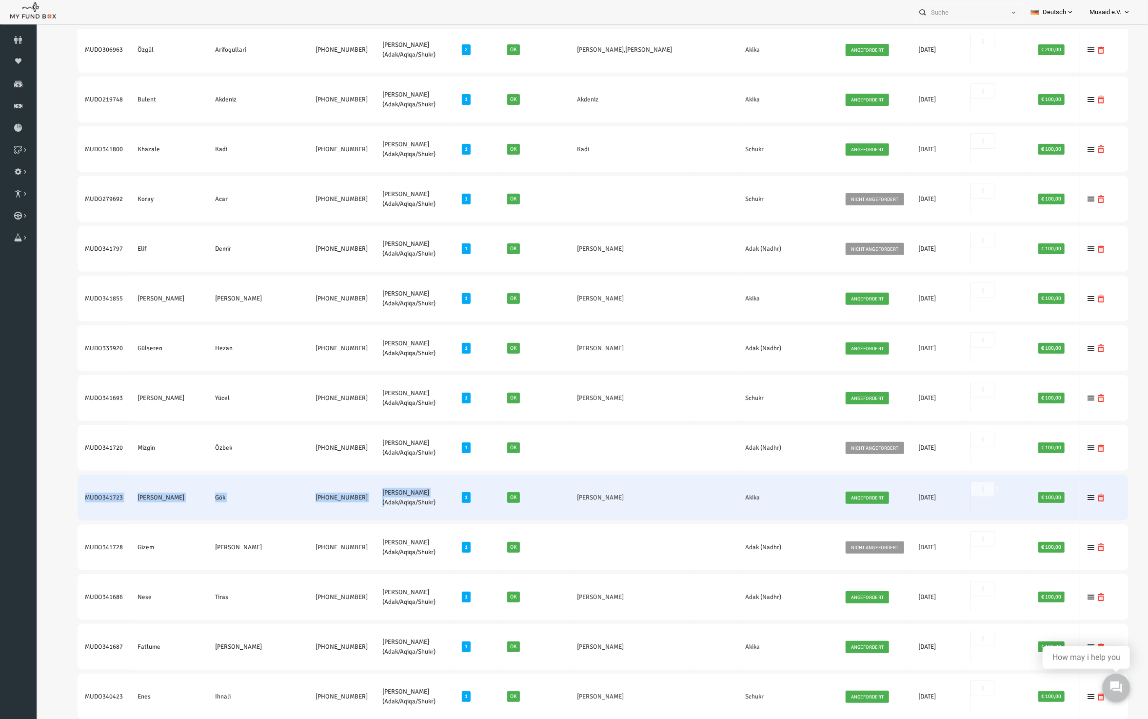
drag, startPoint x: 58, startPoint y: 345, endPoint x: 339, endPoint y: 346, distance: 281.9
click at [342, 474] on tr "MUDO341723 Fatih Gök +49 017680869844 Nafilah Kurban (Adak/Aqiqa/Shukr) 1 Ok Ke…" at bounding box center [580, 497] width 1051 height 46
click at [335, 474] on td "+49 017680869844" at bounding box center [319, 497] width 67 height 46
copy tr "MUDO341723 Fatih Gök +49 017680869844"
drag, startPoint x: 614, startPoint y: 336, endPoint x: 515, endPoint y: 343, distance: 98.8
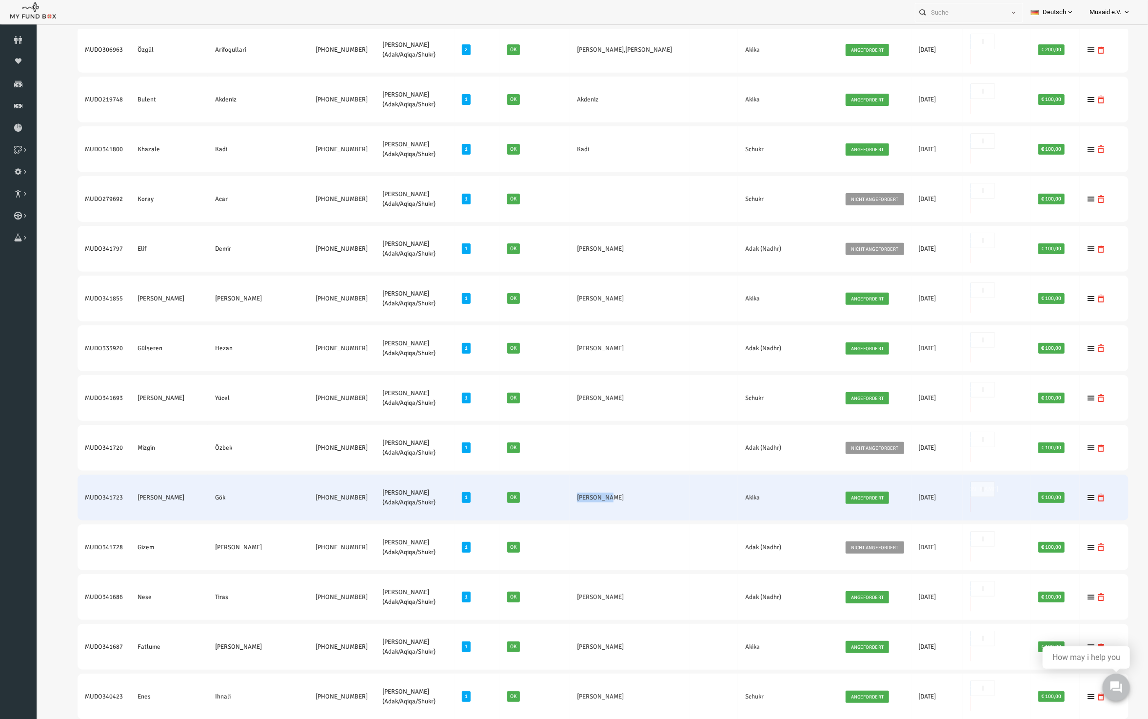
click at [515, 474] on tr "MUDO341723 Fatih Gök +49 017680869844 Nafilah Kurban (Adak/Aqiqa/Shukr) 1 Ok Ke…" at bounding box center [580, 497] width 1051 height 46
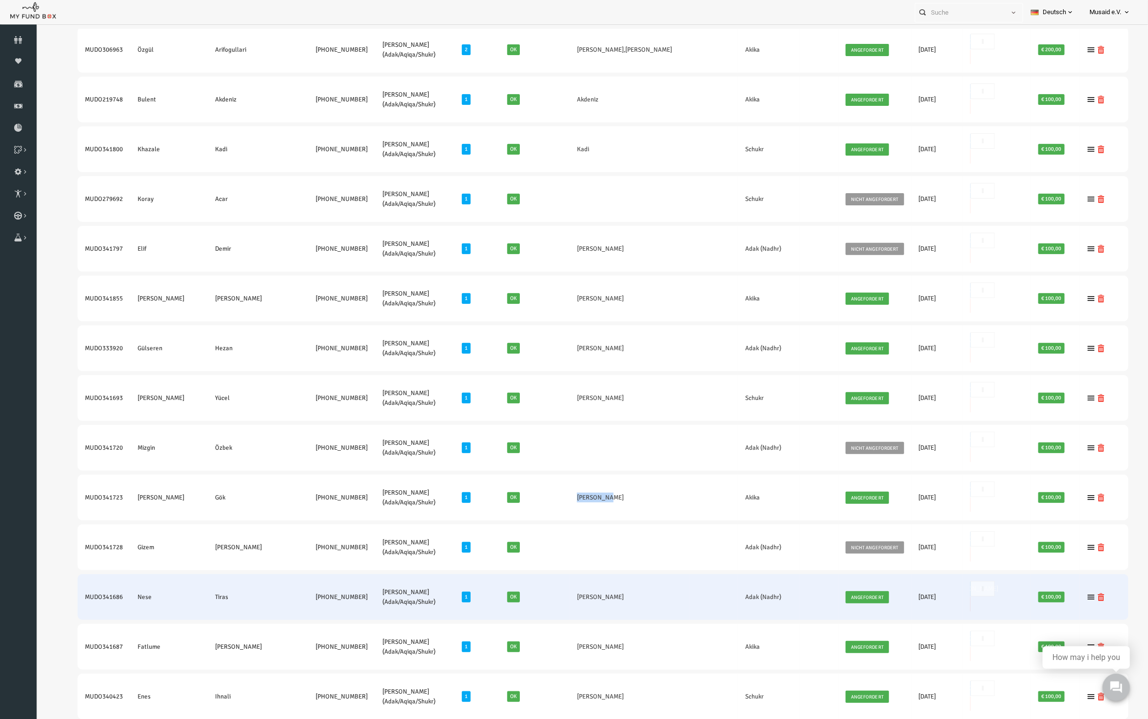
copy tr "Kenan Gök"
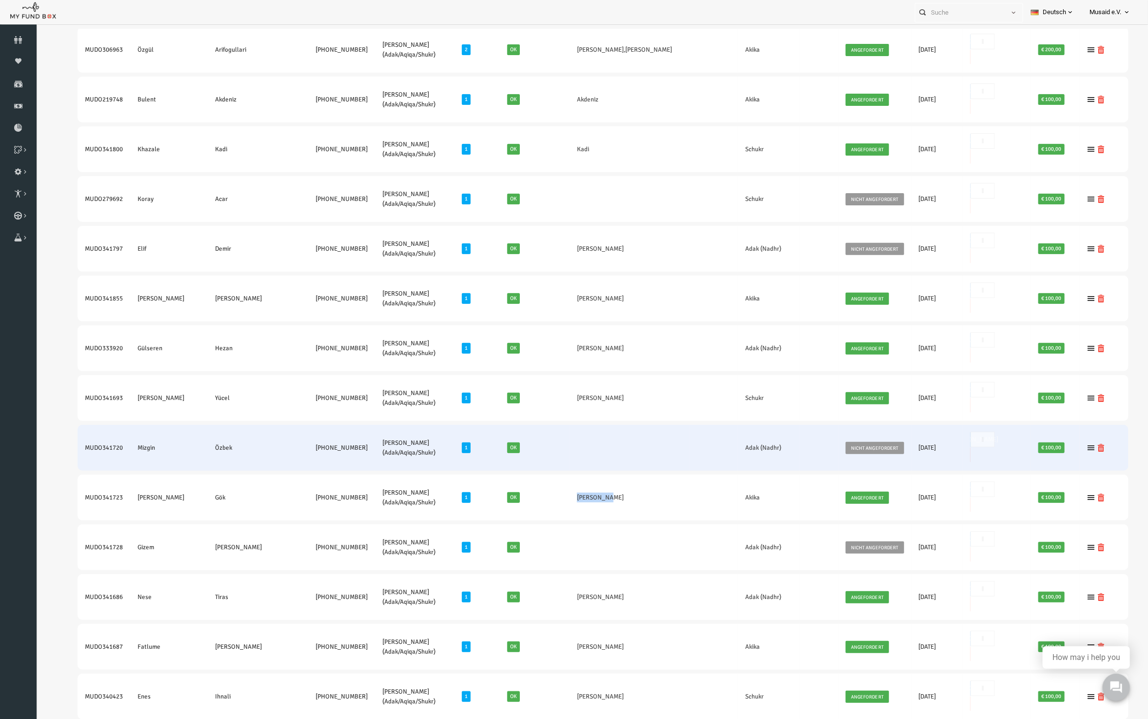
drag, startPoint x: 46, startPoint y: 306, endPoint x: 336, endPoint y: 307, distance: 290.2
copy tr "MUDO341720 Mizgin Özbek +49 176 21653599"
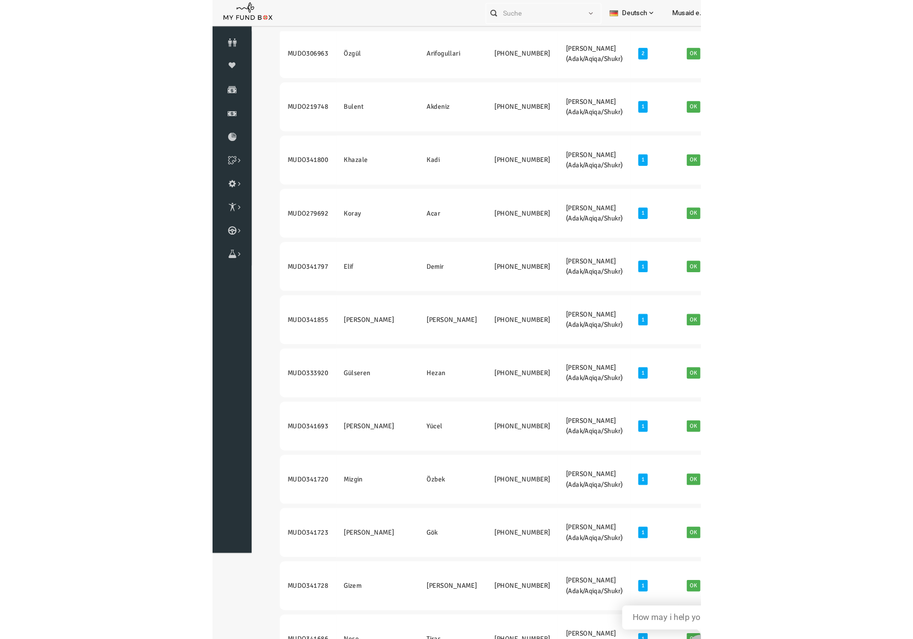
scroll to position [222, 0]
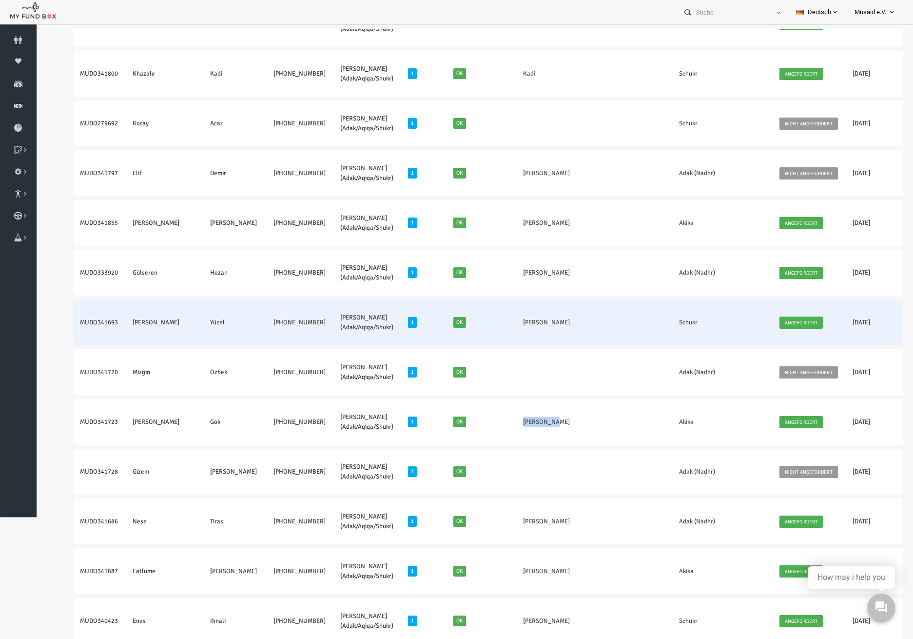
drag, startPoint x: 61, startPoint y: 323, endPoint x: 261, endPoint y: 330, distance: 200.6
click at [261, 330] on tr "MUDO341693 Aysegül Yücel +49 17662239896 Nafilah Kurban (Adak/Aqiqa/Shukr) 1 Ok…" at bounding box center [545, 322] width 980 height 46
drag, startPoint x: 503, startPoint y: 320, endPoint x: 456, endPoint y: 328, distance: 47.9
click at [498, 328] on td "Aysegül Yücel" at bounding box center [552, 322] width 108 height 46
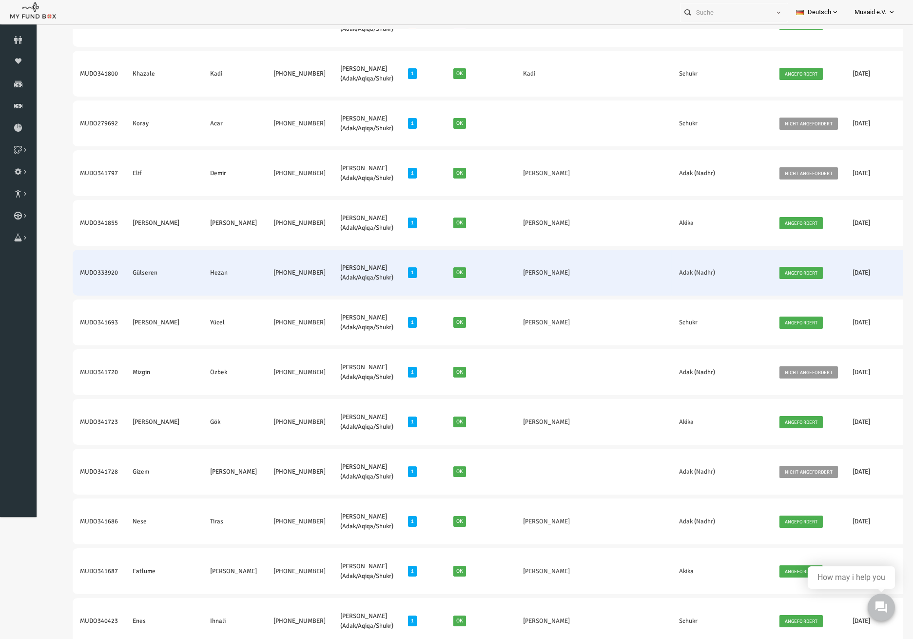
click at [64, 270] on td "MUDO333920" at bounding box center [81, 273] width 53 height 46
drag, startPoint x: 103, startPoint y: 278, endPoint x: 83, endPoint y: 278, distance: 20.0
click at [101, 278] on td "MUDO333920" at bounding box center [81, 273] width 53 height 46
drag, startPoint x: 88, startPoint y: 272, endPoint x: 248, endPoint y: 280, distance: 160.7
click at [248, 280] on tr "MUDO333920 Gülseren Hezan +49 1573 7127272 Nafilah Kurban (Adak/Aqiqa/Shukr) 1 …" at bounding box center [545, 273] width 980 height 46
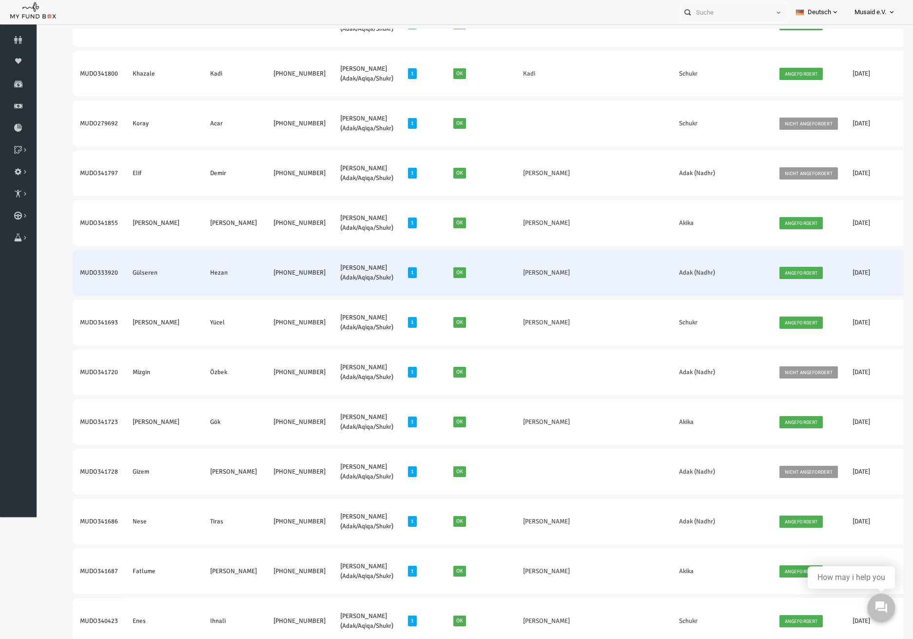
drag, startPoint x: 515, startPoint y: 276, endPoint x: 424, endPoint y: 276, distance: 91.2
click at [424, 276] on tr "MUDO333920 Gülseren Hezan +49 1573 7127272 Nafilah Kurban (Adak/Aqiqa/Shukr) 1 …" at bounding box center [545, 273] width 980 height 46
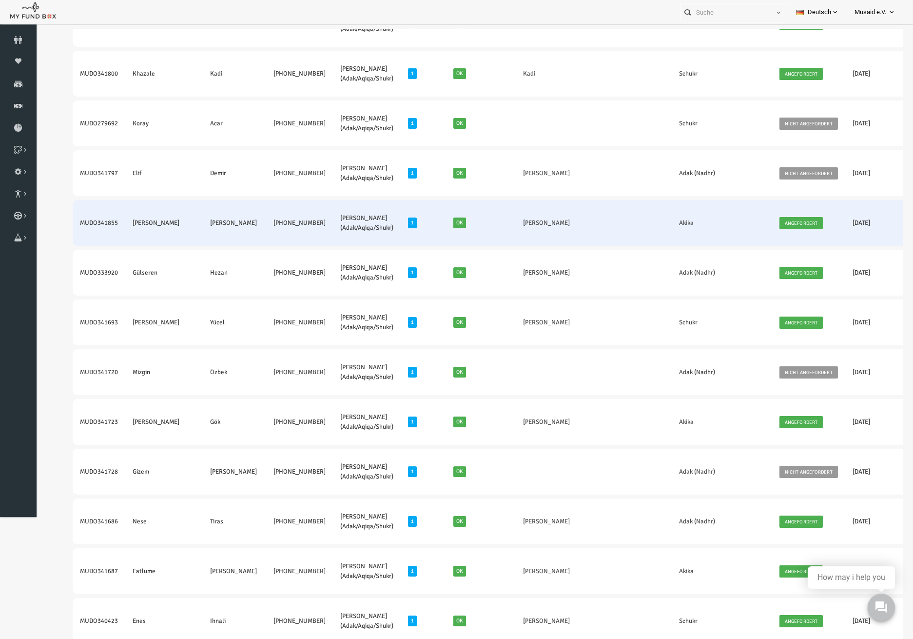
drag, startPoint x: 56, startPoint y: 220, endPoint x: 258, endPoint y: 230, distance: 202.1
click at [258, 230] on tr "MUDO341855 Mohamed Ali kharroubi +49 173 4316365 Nafilah Kurban (Adak/Aqiqa/Shu…" at bounding box center [545, 223] width 980 height 46
drag, startPoint x: 513, startPoint y: 226, endPoint x: 449, endPoint y: 233, distance: 63.7
click at [449, 233] on tr "MUDO341855 Mohamed Ali kharroubi +49 173 4316365 Nafilah Kurban (Adak/Aqiqa/Shu…" at bounding box center [545, 223] width 980 height 46
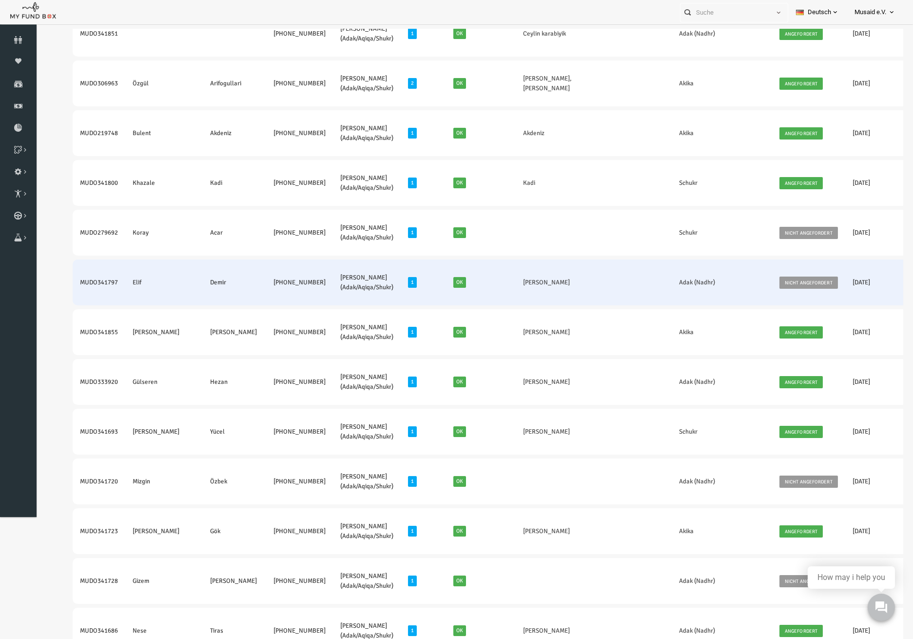
scroll to position [92, 0]
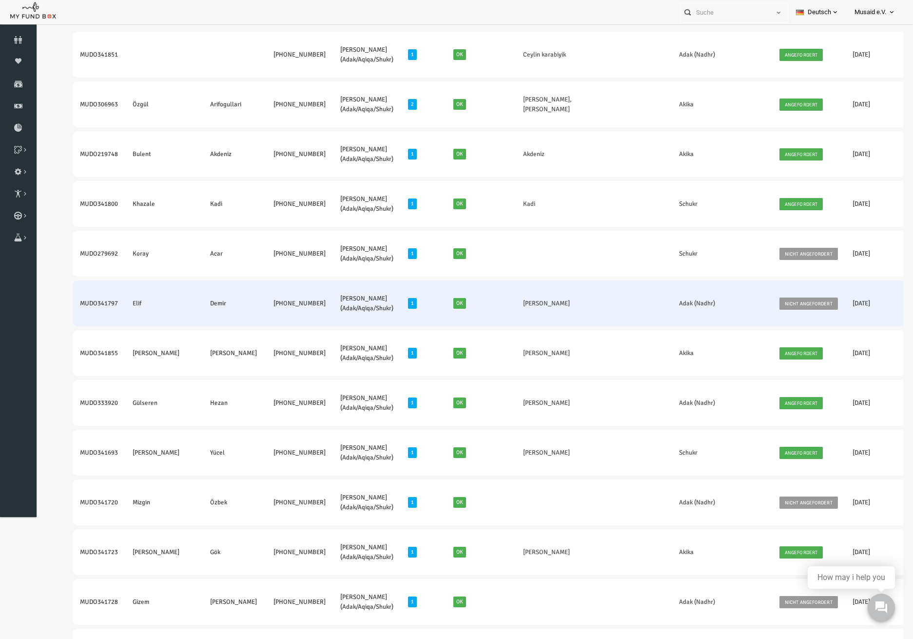
drag, startPoint x: 57, startPoint y: 303, endPoint x: 261, endPoint y: 316, distance: 204.3
click at [261, 316] on tr "MUDO341797 Elif Demir +49 01797008421 Nafilah Kurban (Adak/Aqiqa/Shukr) 1 Ok El…" at bounding box center [545, 303] width 980 height 46
drag, startPoint x: 493, startPoint y: 303, endPoint x: 458, endPoint y: 307, distance: 35.3
click at [498, 307] on td "Elif Demir" at bounding box center [552, 303] width 108 height 46
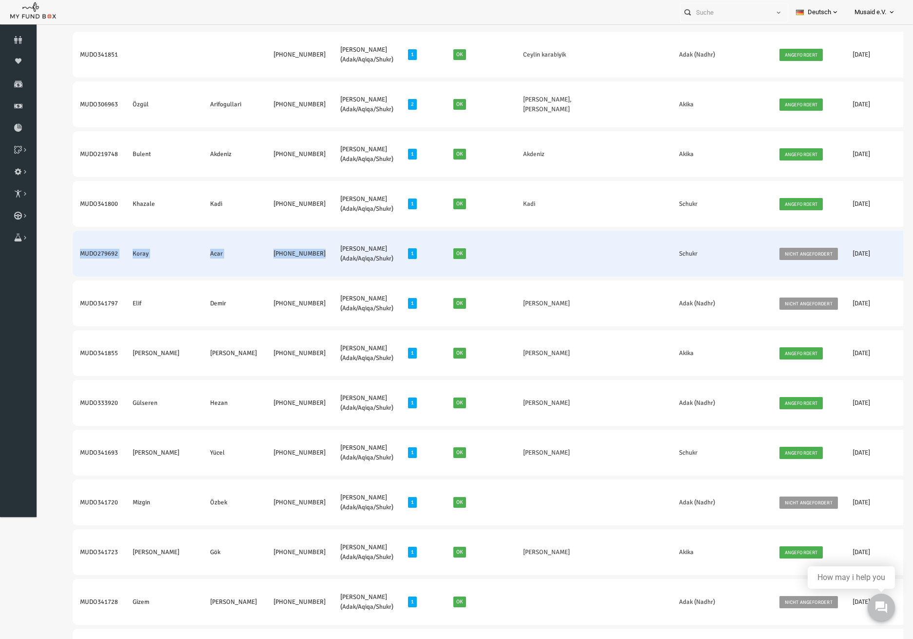
drag, startPoint x: 55, startPoint y: 249, endPoint x: 259, endPoint y: 267, distance: 205.6
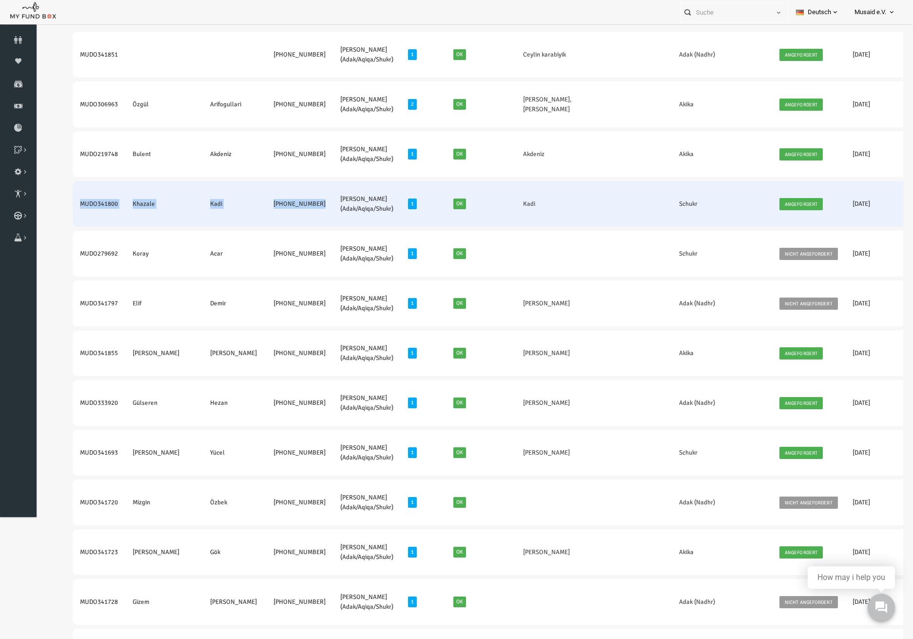
drag, startPoint x: 48, startPoint y: 210, endPoint x: 259, endPoint y: 215, distance: 210.8
drag, startPoint x: 467, startPoint y: 215, endPoint x: 455, endPoint y: 215, distance: 12.7
click at [498, 215] on td "Kadi" at bounding box center [552, 204] width 108 height 46
drag, startPoint x: 476, startPoint y: 210, endPoint x: 459, endPoint y: 211, distance: 16.6
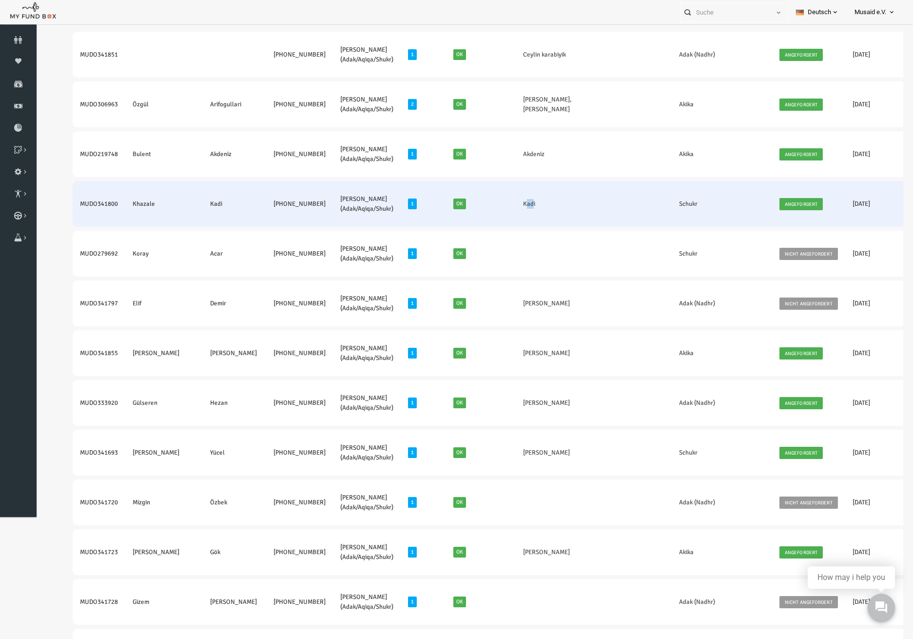
click at [498, 211] on td "Kadi" at bounding box center [552, 204] width 108 height 46
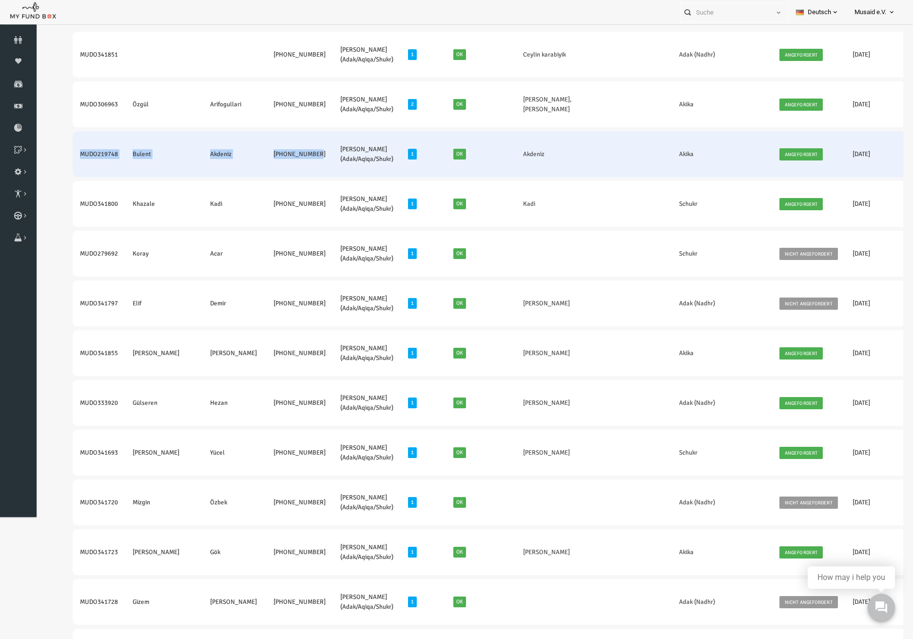
drag, startPoint x: 57, startPoint y: 155, endPoint x: 264, endPoint y: 168, distance: 207.7
click at [264, 168] on tr "MUDO219748 Bulent Akdeniz +33 695741380 Nafilah Kurban (Adak/Aqiqa/Shukr) 1 Ok …" at bounding box center [545, 154] width 980 height 46
drag, startPoint x: 504, startPoint y: 160, endPoint x: 459, endPoint y: 167, distance: 45.3
click at [498, 167] on td "Akdeniz" at bounding box center [552, 154] width 108 height 46
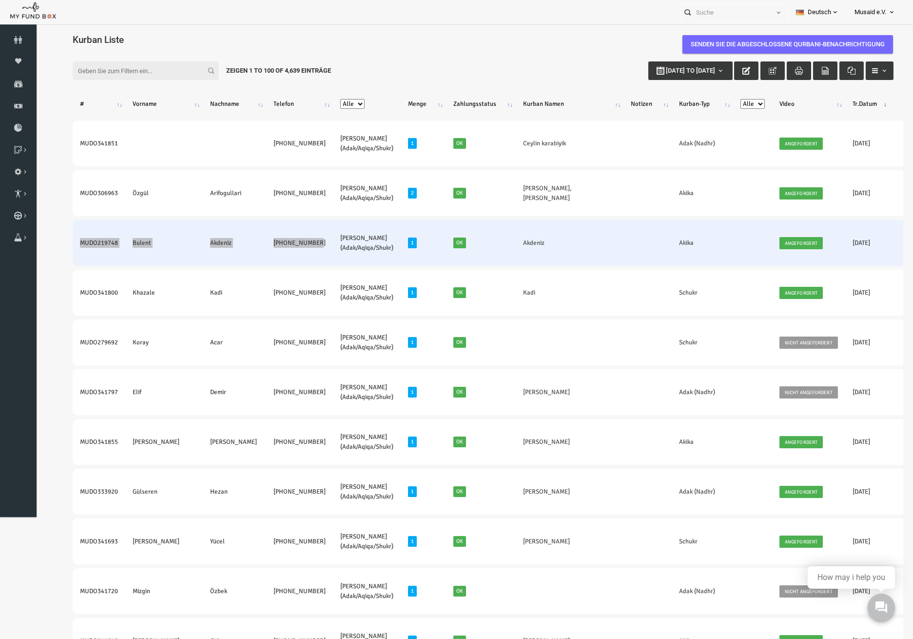
scroll to position [0, 0]
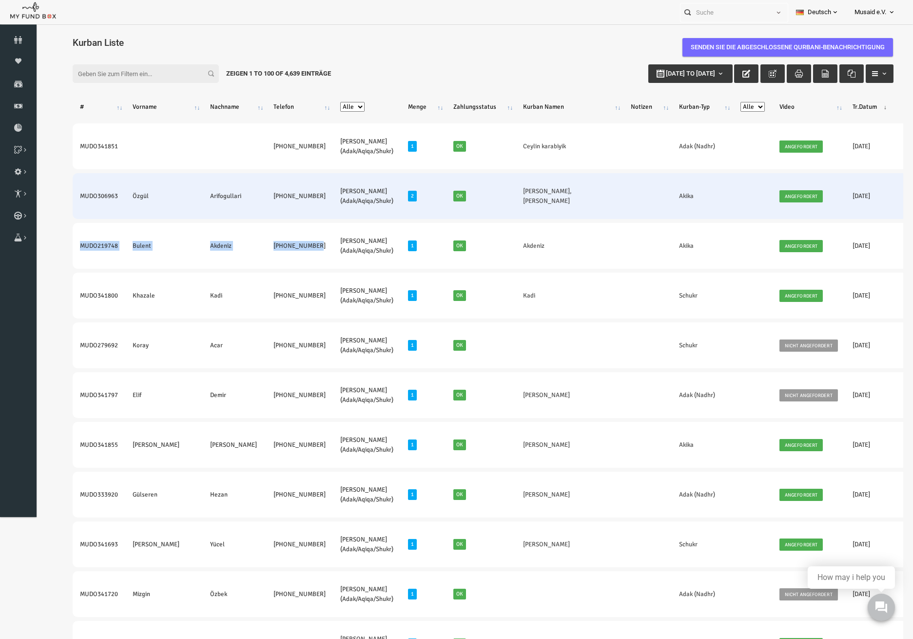
drag, startPoint x: 46, startPoint y: 202, endPoint x: 261, endPoint y: 213, distance: 215.9
drag, startPoint x: 440, startPoint y: 199, endPoint x: 496, endPoint y: 211, distance: 56.4
click at [496, 211] on tr "MUDO306963 Özgül Arifogullari +49 17620385160 Nafilah Kurban (Adak/Aqiqa/Shukr)…" at bounding box center [545, 196] width 980 height 46
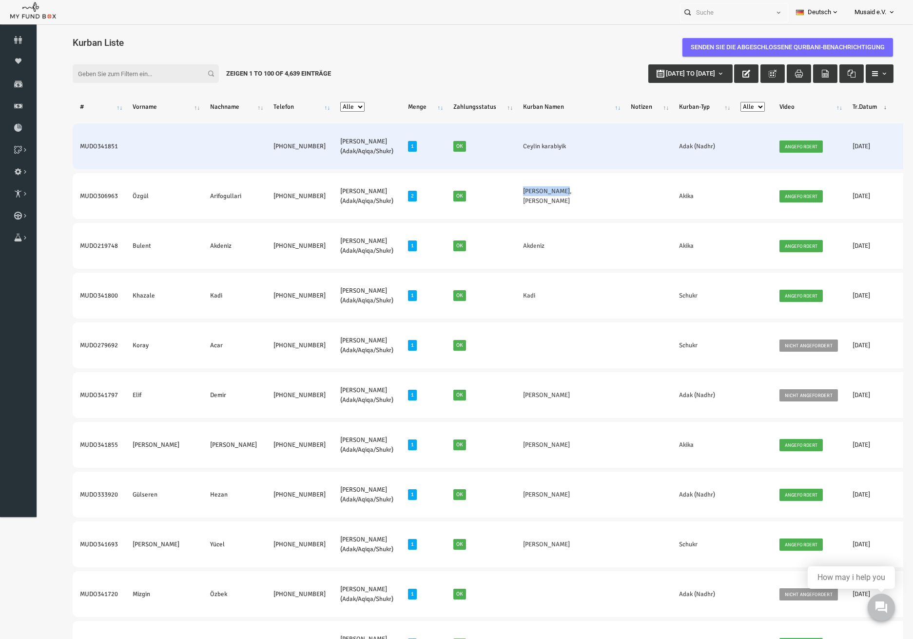
drag, startPoint x: 447, startPoint y: 153, endPoint x: 501, endPoint y: 166, distance: 56.1
click at [501, 166] on tr "MUDO341851 +49 17674962742 Nafilah Kurban (Adak/Aqiqa/Shukr) 1 Ok Ceylin karabi…" at bounding box center [545, 146] width 980 height 46
drag, startPoint x: 57, startPoint y: 147, endPoint x: 265, endPoint y: 167, distance: 209.2
click at [265, 167] on tr "MUDO341851 +49 17674962742 Nafilah Kurban (Adak/Aqiqa/Shukr) 1 Ok Ceylin karabi…" at bounding box center [545, 146] width 980 height 46
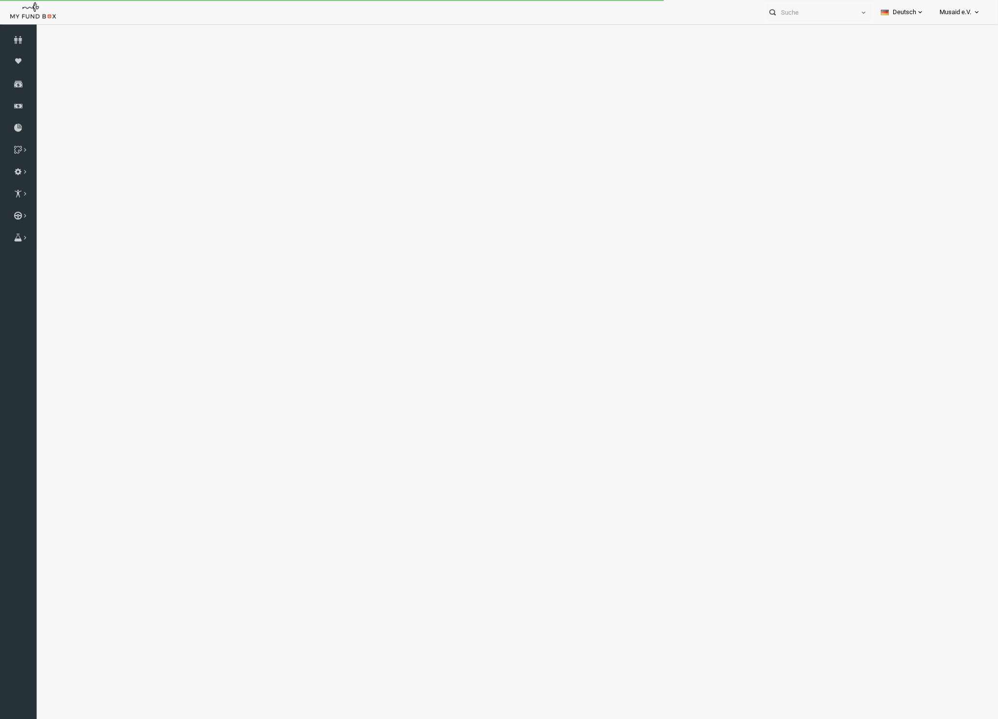
select select "100"
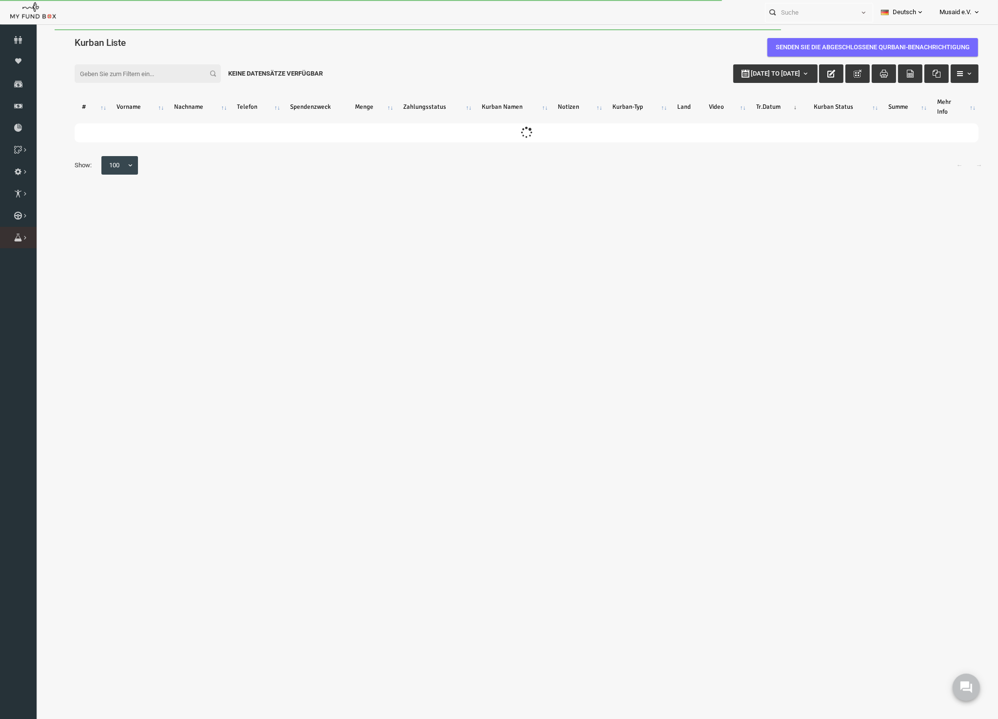
click at [0, 0] on icon at bounding box center [0, 0] width 0 height 0
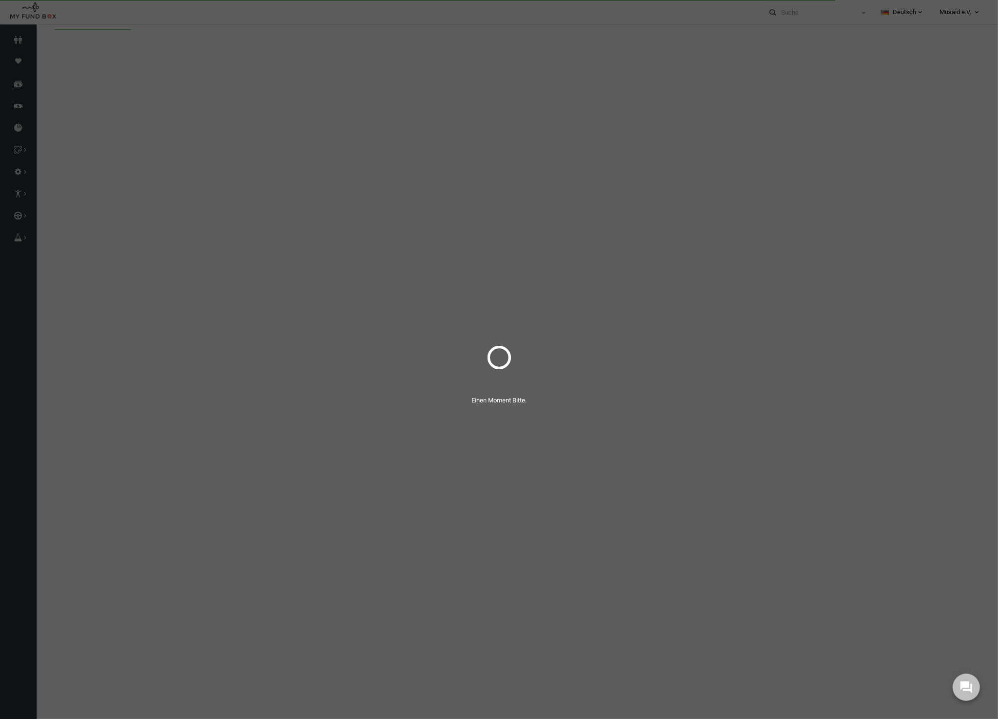
select select "100"
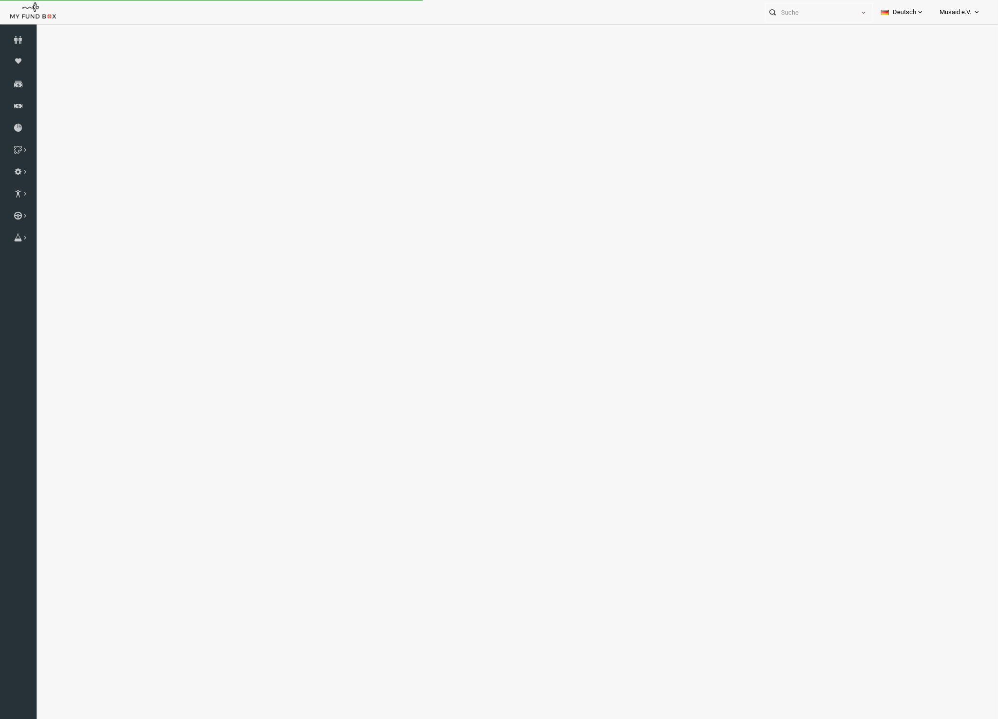
select select "100"
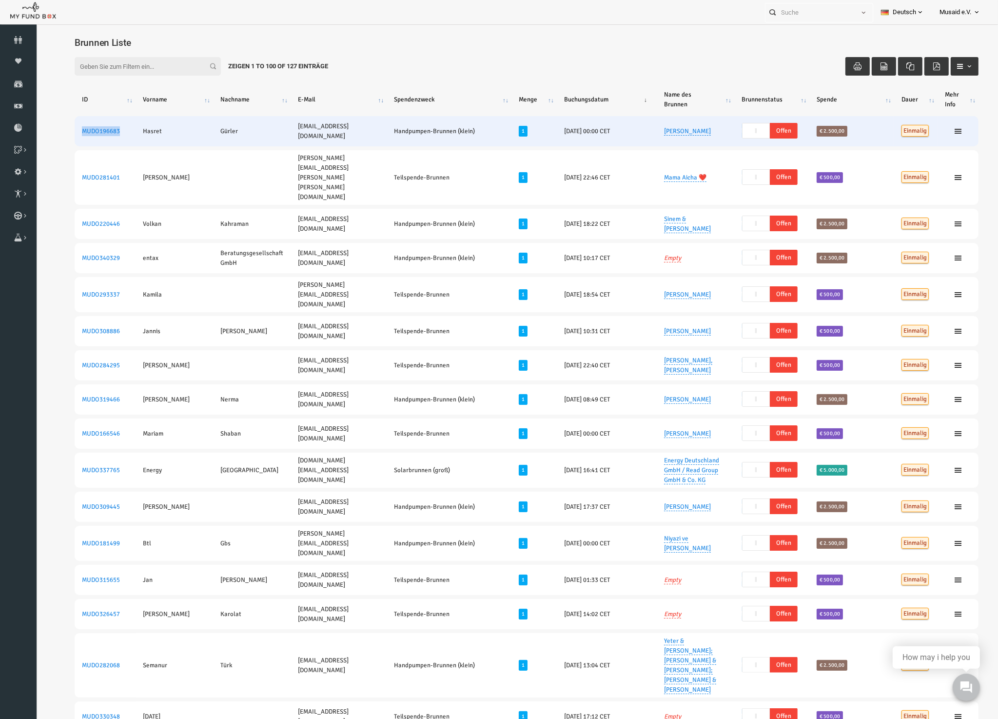
drag, startPoint x: 101, startPoint y: 136, endPoint x: 55, endPoint y: 136, distance: 45.8
click at [55, 136] on td "MUDO196683" at bounding box center [85, 131] width 61 height 30
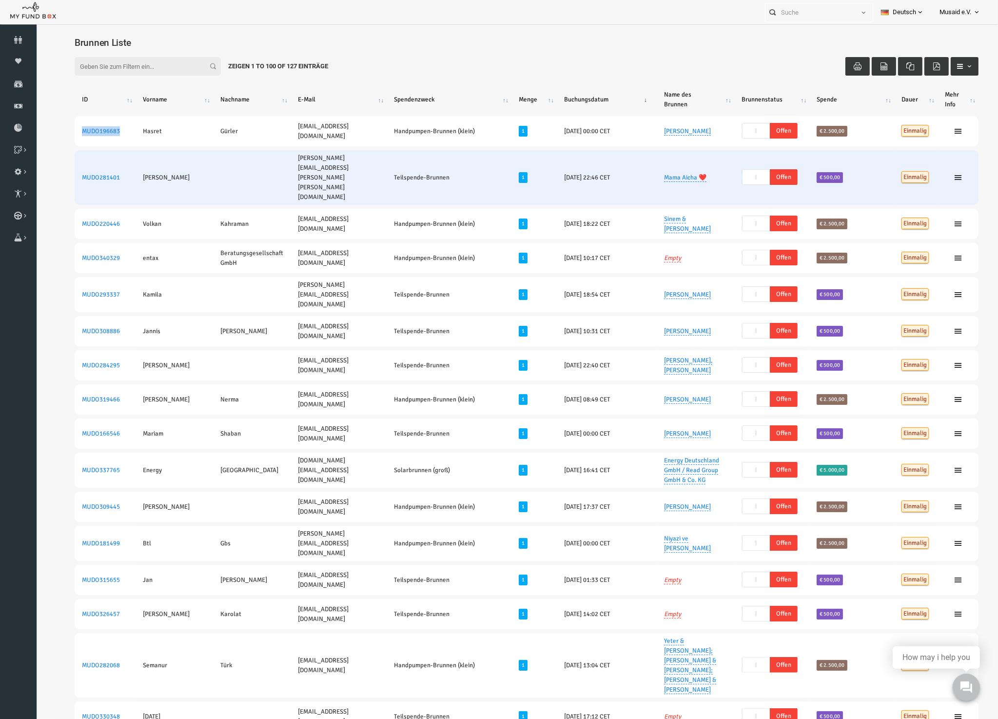
copy link "MUDO196683"
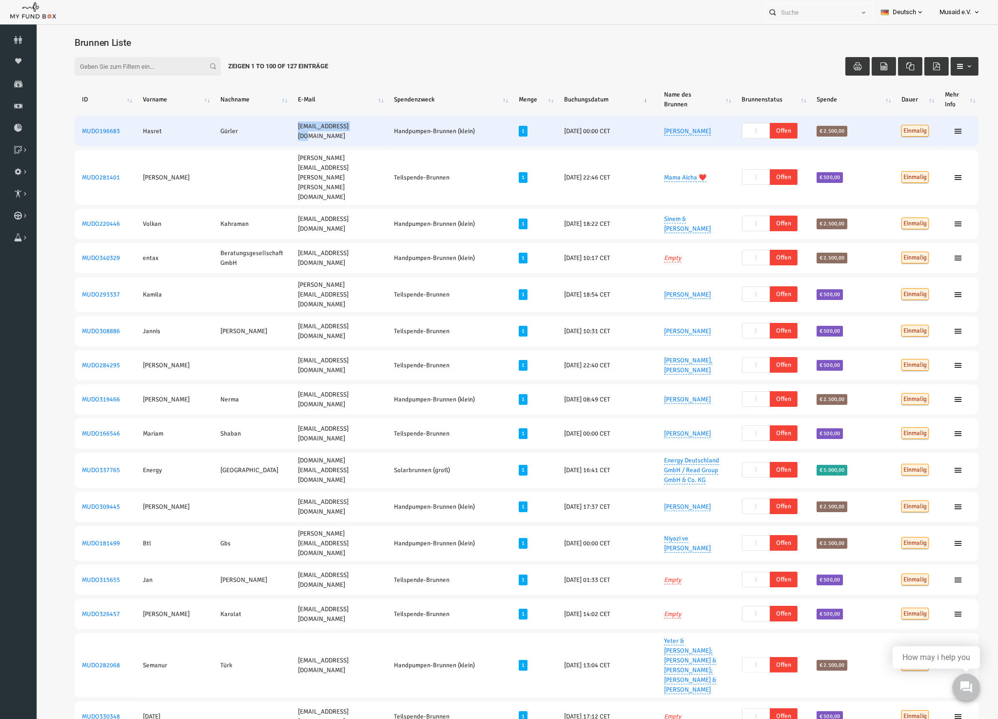
drag, startPoint x: 320, startPoint y: 136, endPoint x: 232, endPoint y: 125, distance: 88.9
click at [232, 125] on tr "MUDO196683 Hasret Gürler hasretkulac@gmx.de Handpumpen-Brunnen (klein) 1 22.09.…" at bounding box center [507, 131] width 904 height 30
copy tr "Gürler hasretkulac@gmx.de"
drag, startPoint x: 669, startPoint y: 134, endPoint x: 641, endPoint y: 137, distance: 28.0
click at [641, 137] on td "Güllü Samar" at bounding box center [676, 131] width 78 height 30
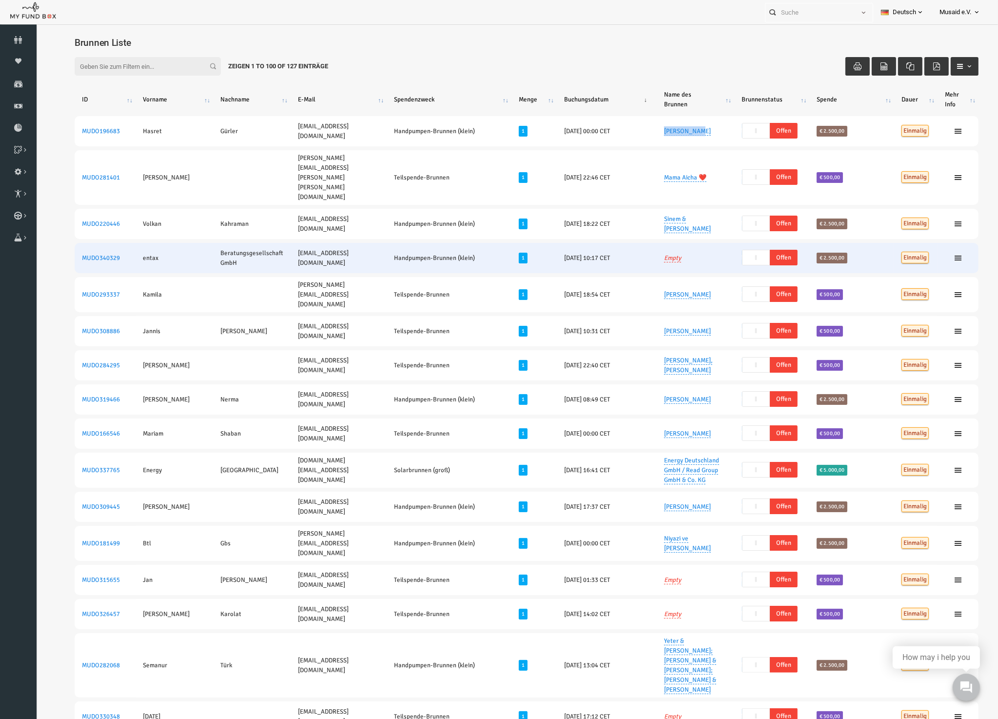
copy link "Güllü Samar"
